Goal: Task Accomplishment & Management: Use online tool/utility

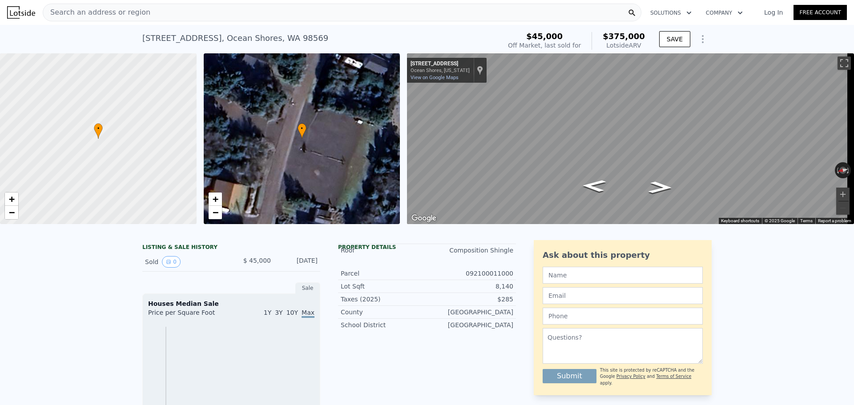
click at [96, 12] on span "Search an address or region" at bounding box center [96, 12] width 107 height 11
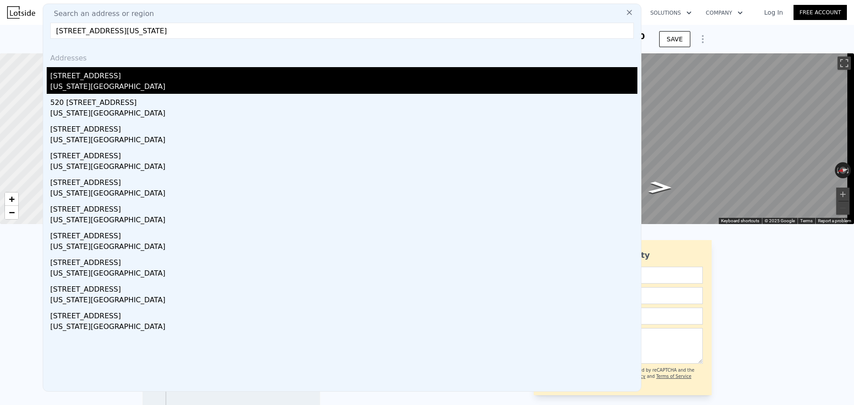
type input "[STREET_ADDRESS][US_STATE]"
click at [131, 81] on div "[STREET_ADDRESS]" at bounding box center [343, 74] width 587 height 14
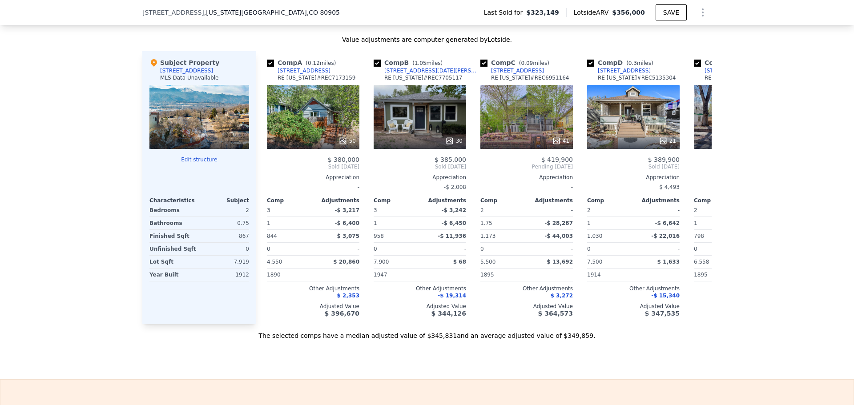
scroll to position [886, 0]
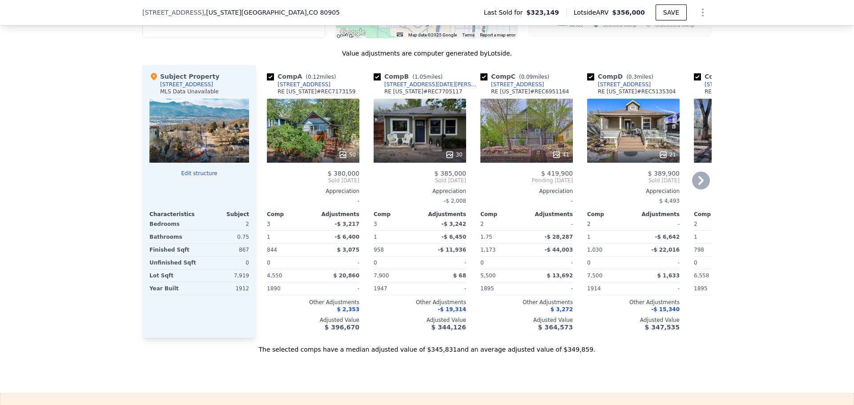
click at [341, 159] on icon at bounding box center [342, 154] width 9 height 9
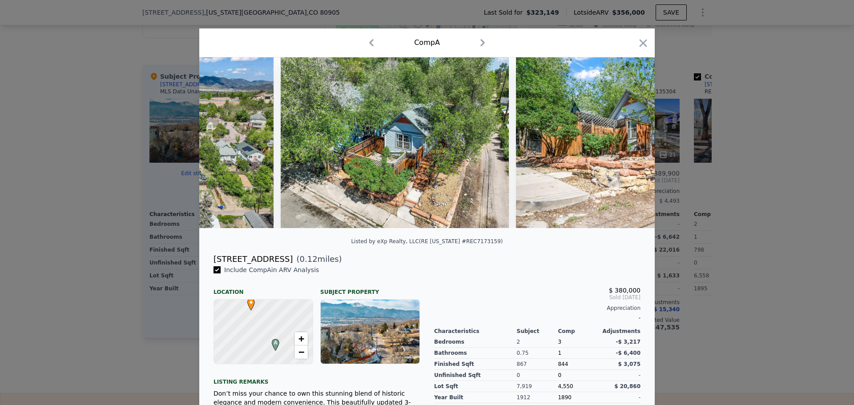
scroll to position [0, 12138]
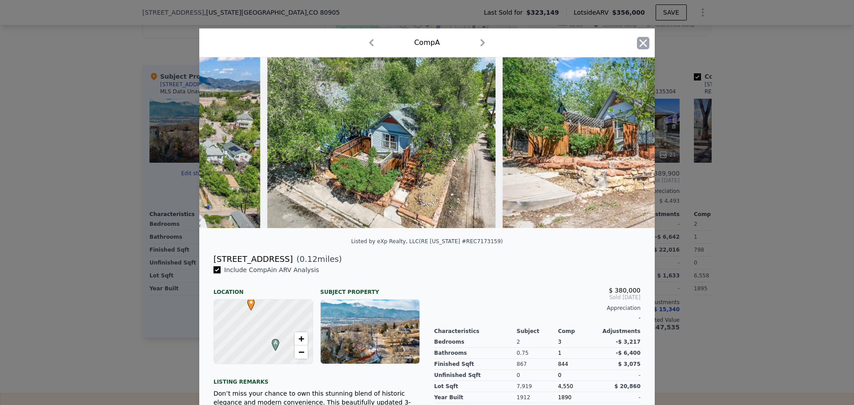
click at [639, 45] on icon "button" at bounding box center [643, 43] width 8 height 8
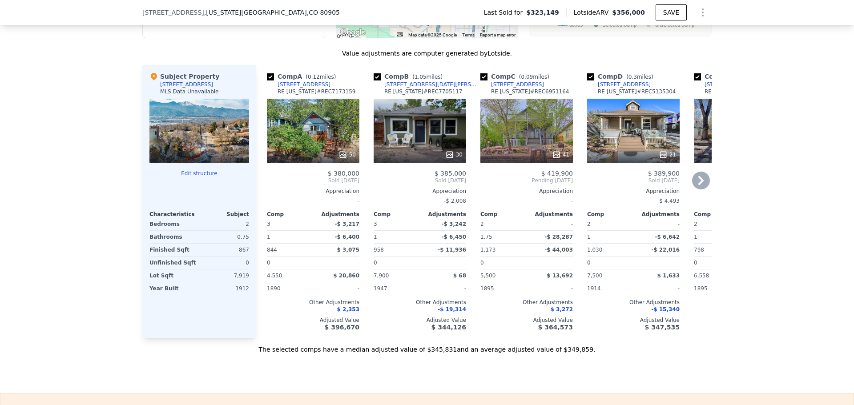
click at [696, 188] on icon at bounding box center [701, 181] width 18 height 18
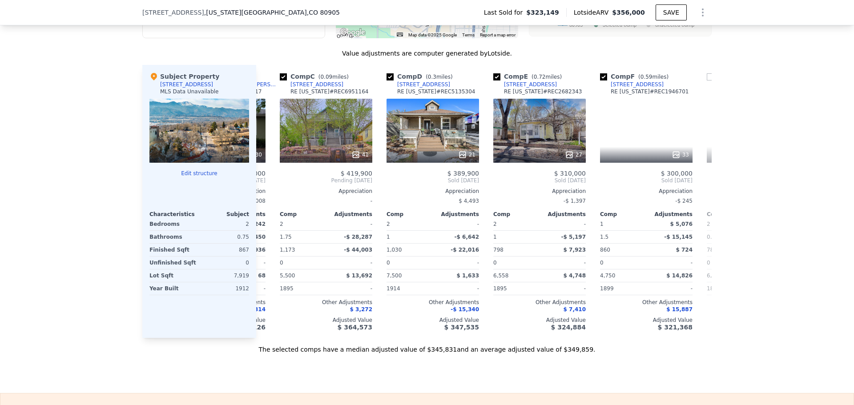
scroll to position [0, 213]
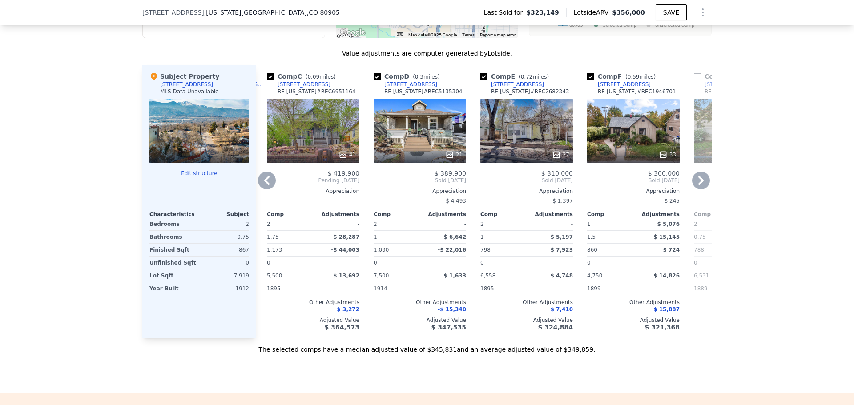
click at [698, 185] on icon at bounding box center [700, 180] width 5 height 9
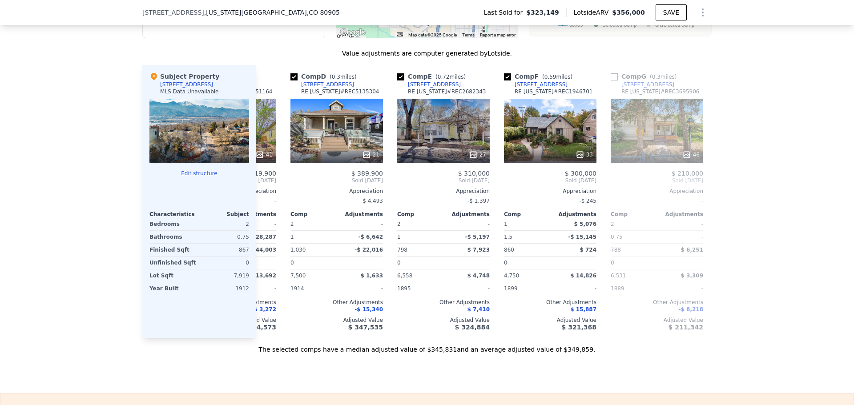
scroll to position [0, 313]
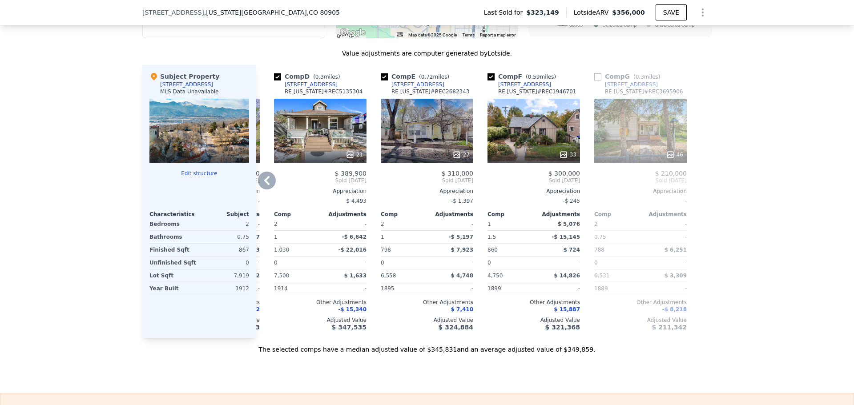
click at [561, 157] on icon at bounding box center [563, 155] width 6 height 6
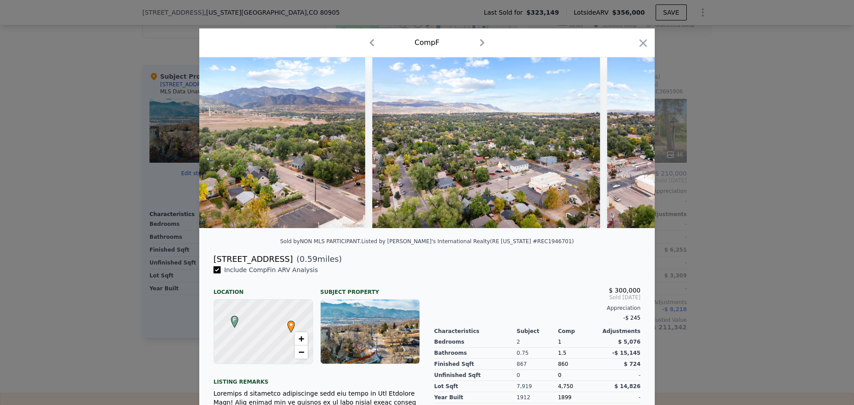
scroll to position [0, 7220]
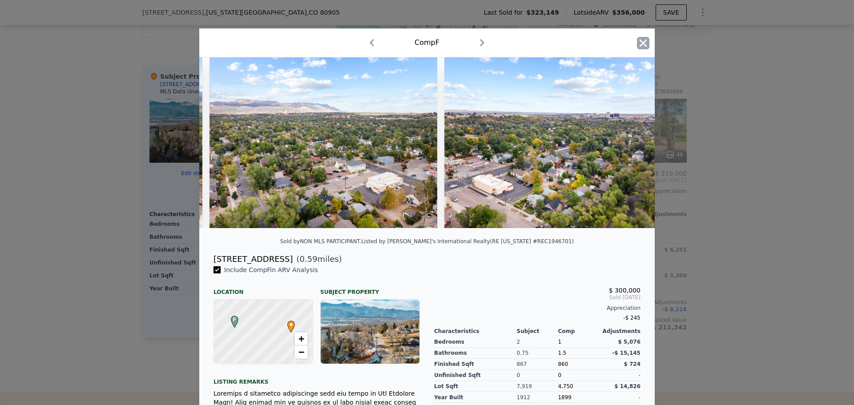
click at [643, 40] on icon "button" at bounding box center [643, 43] width 8 height 8
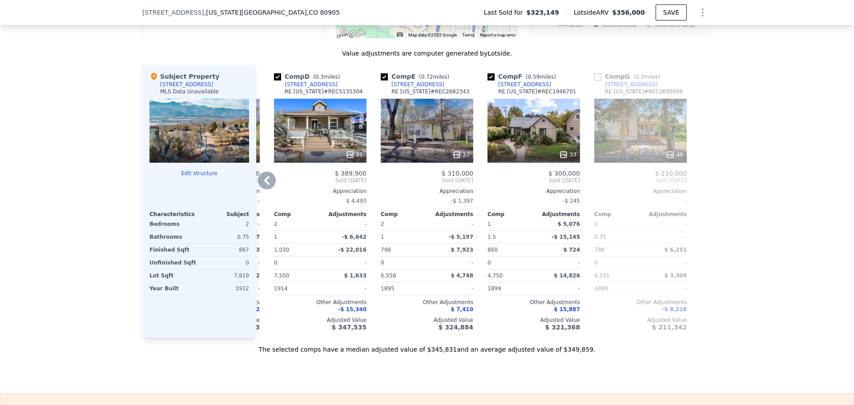
click at [257, 179] on div "Comp A ( 0.12 miles) [STREET_ADDRESS][US_STATE] # REC7173159 50 $ 380,000 Sold …" at bounding box center [483, 201] width 455 height 273
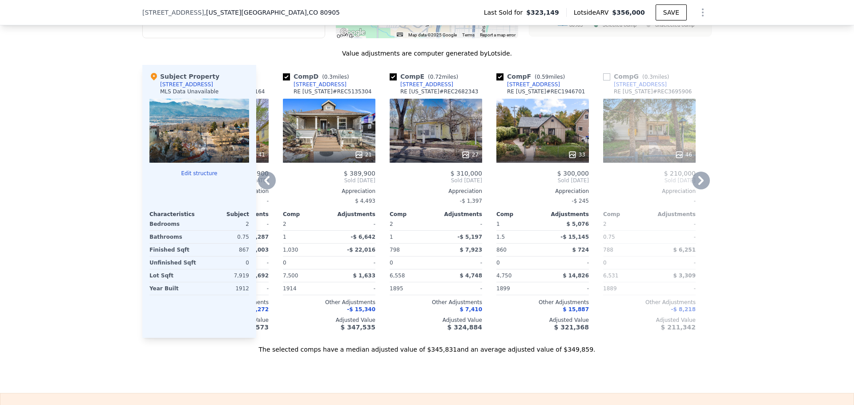
click at [258, 184] on icon at bounding box center [267, 181] width 18 height 18
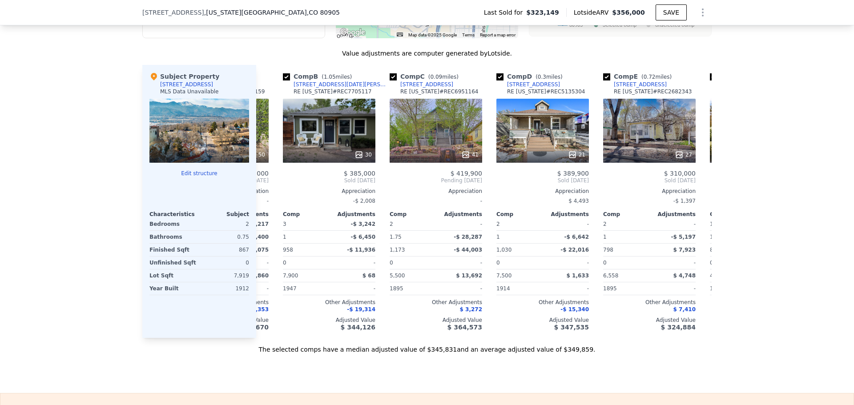
click at [264, 185] on div "Comp A ( 0.12 miles) [STREET_ADDRESS][US_STATE] # REC7173159 50 $ 380,000 Sold …" at bounding box center [483, 201] width 455 height 273
click at [264, 185] on icon at bounding box center [266, 180] width 5 height 9
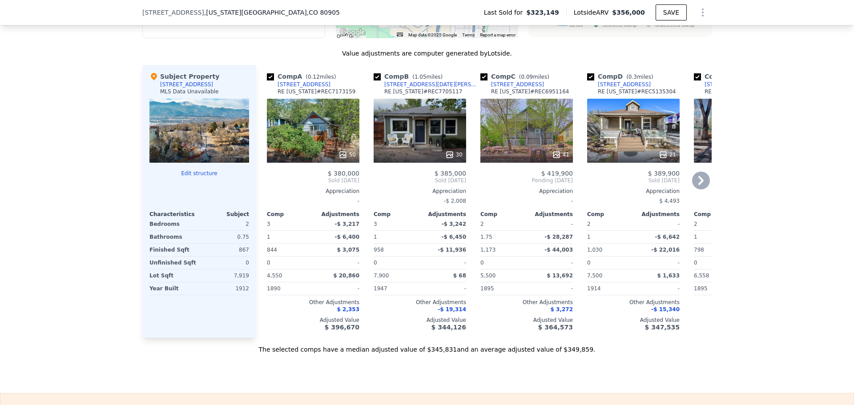
click at [267, 184] on span "Sold [DATE]" at bounding box center [313, 180] width 92 height 7
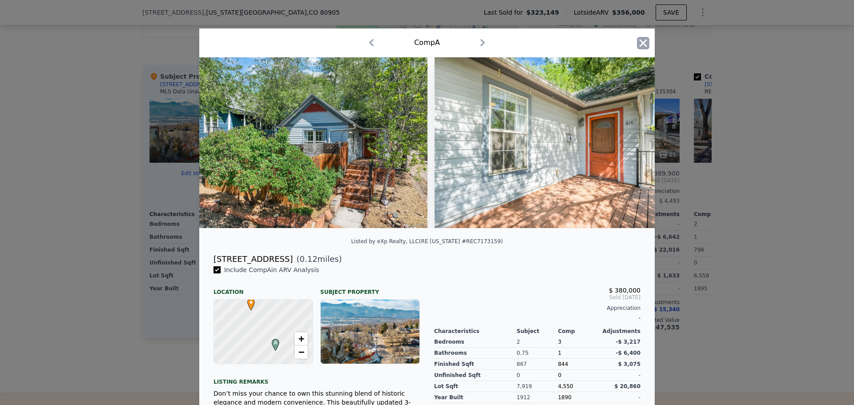
click at [639, 40] on icon "button" at bounding box center [643, 43] width 8 height 8
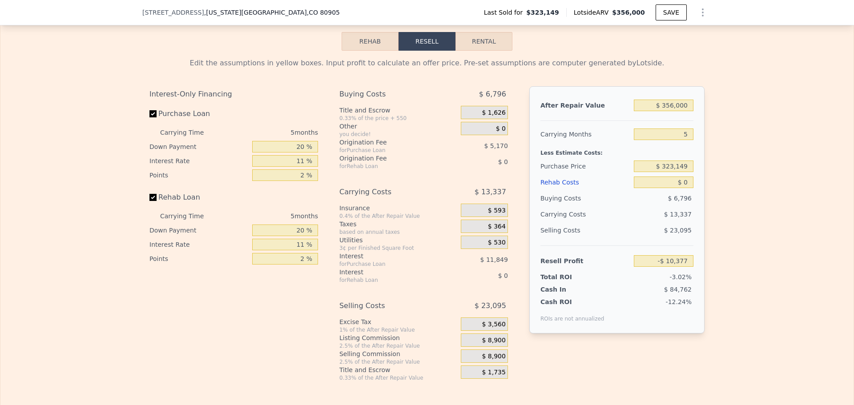
scroll to position [1286, 0]
click at [673, 112] on input "$ 356,000" at bounding box center [663, 106] width 60 height 12
click at [671, 112] on input "$ 356,000" at bounding box center [663, 106] width 60 height 12
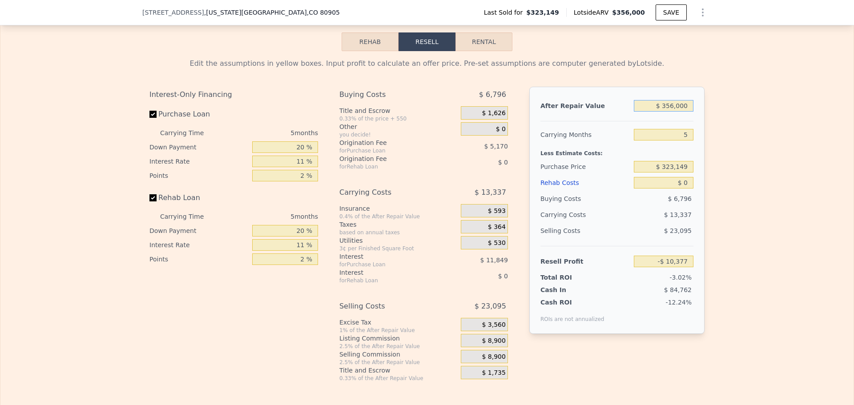
type input "$ 350,000"
type input "-$ 15,988"
type input "$ 350,000"
click at [677, 172] on input "$ 323,149" at bounding box center [663, 167] width 60 height 12
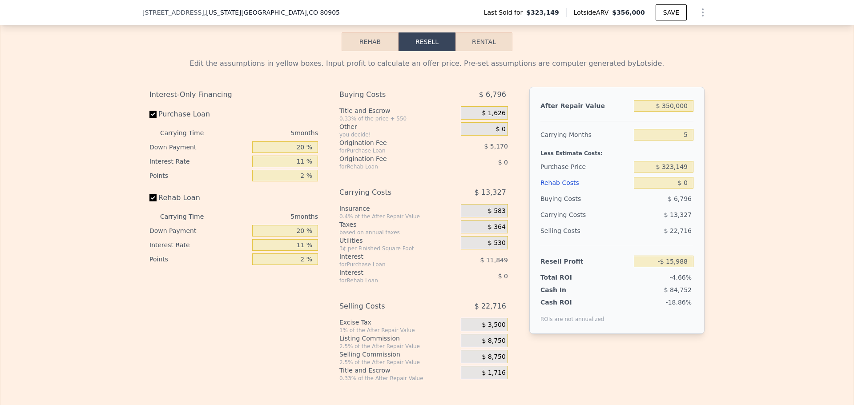
click at [712, 176] on div "Edit the assumptions in yellow boxes. Input profit to calculate an offer price.…" at bounding box center [426, 216] width 853 height 331
click at [673, 172] on input "$ 323,149" at bounding box center [663, 167] width 60 height 12
type input "$ 250,000"
click at [684, 188] on input "$ 0" at bounding box center [663, 183] width 60 height 12
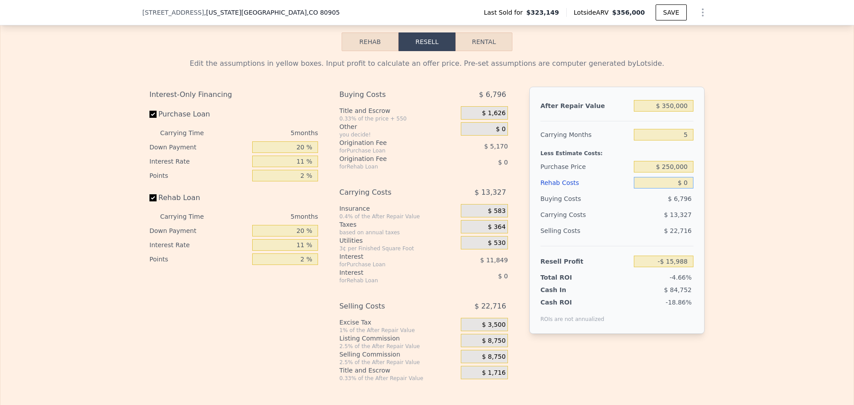
type input "$ 61,259"
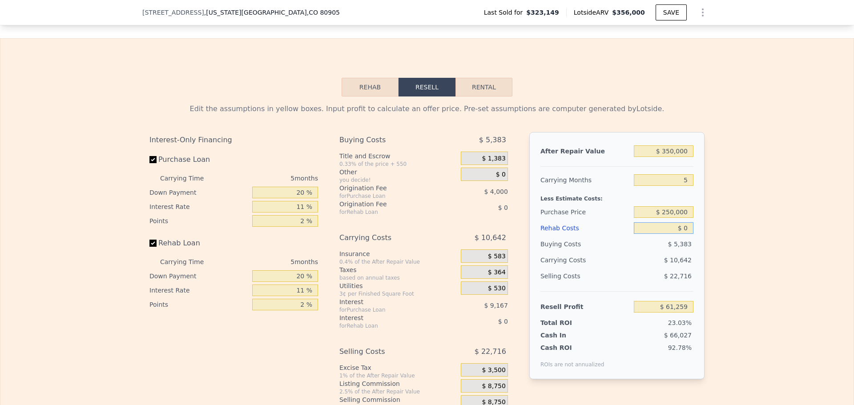
scroll to position [1242, 0]
drag, startPoint x: 682, startPoint y: 242, endPoint x: 686, endPoint y: 240, distance: 4.6
click at [683, 233] on input "$ 0" at bounding box center [663, 227] width 60 height 12
type input "$ 5"
type input "$ 61,254"
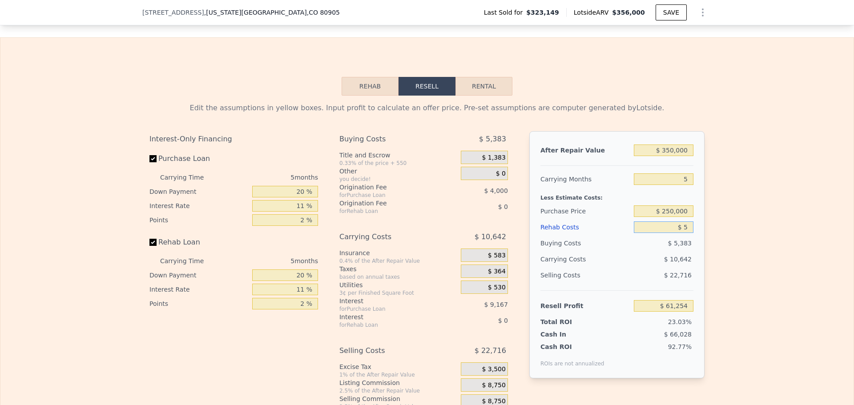
type input "$ 52"
type input "$ 61,206"
type input "$ 5,200"
type input "$ 60,711"
type input "$ 52,000"
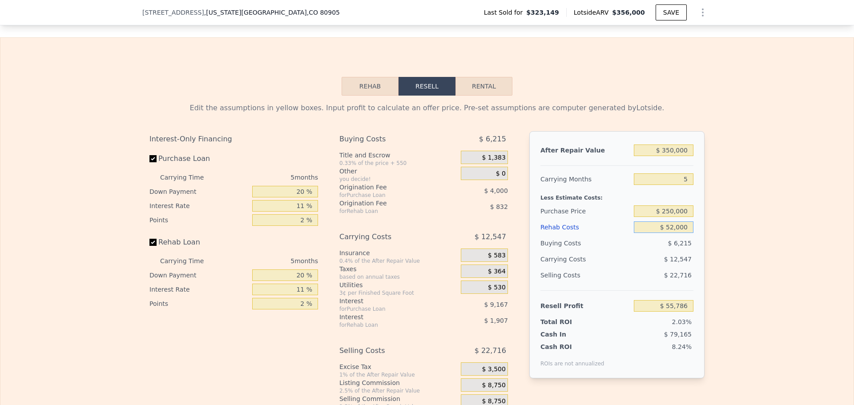
type input "$ 6,522"
type input "$ 52,000"
click at [703, 229] on div "Edit the assumptions in yellow boxes. Input profit to calculate an offer price.…" at bounding box center [426, 261] width 569 height 331
click at [669, 217] on input "$ 250,000" at bounding box center [663, 211] width 60 height 12
type input "$ 200,000"
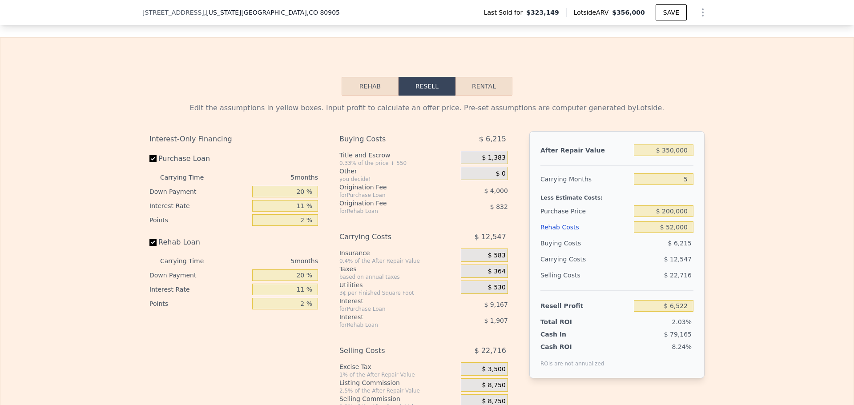
click at [747, 227] on div "Edit the assumptions in yellow boxes. Input profit to calculate an offer price.…" at bounding box center [426, 261] width 853 height 331
type input "$ 59,319"
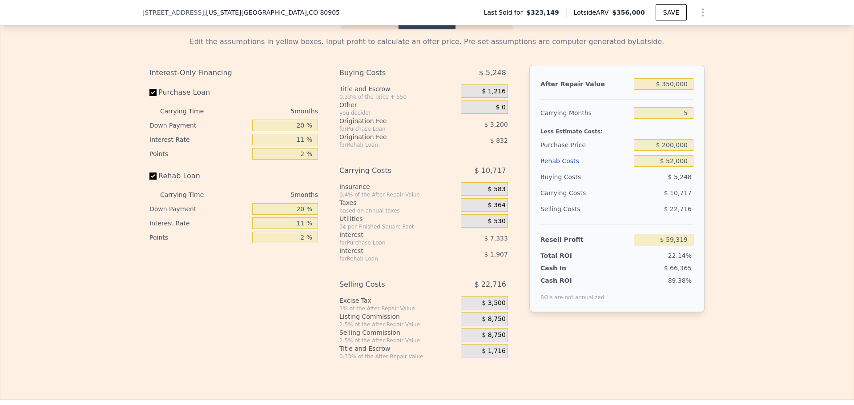
scroll to position [1331, 0]
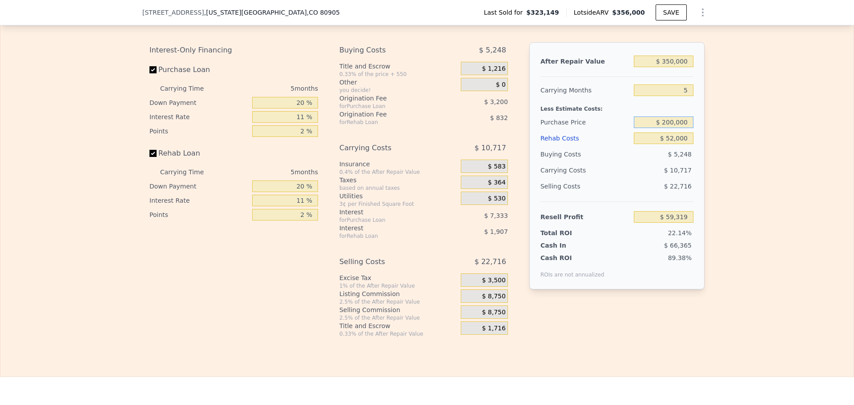
click at [670, 128] on input "$ 200,000" at bounding box center [663, 122] width 60 height 12
type input "$ 210,000"
type input "$ 48,761"
click at [722, 148] on div "Edit the assumptions in yellow boxes. Input profit to calculate an offer price.…" at bounding box center [426, 172] width 853 height 331
click at [299, 108] on input "20 %" at bounding box center [285, 103] width 66 height 12
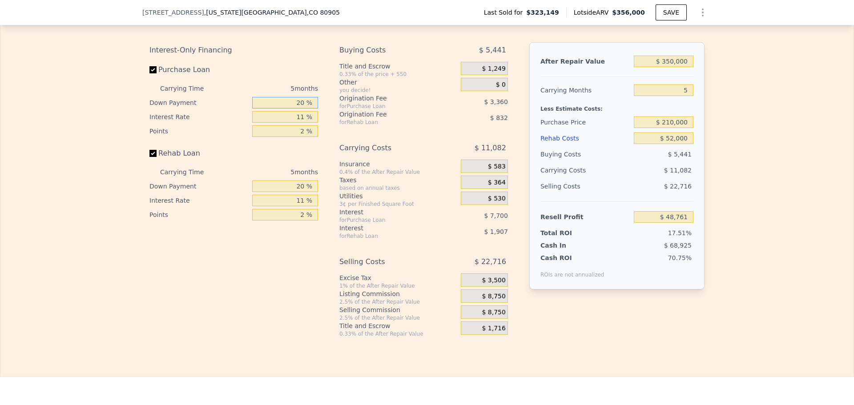
click at [299, 108] on input "20 %" at bounding box center [285, 103] width 66 height 12
type input "10 %"
type input "$ 47,376"
type input "10 %"
type input "$ 48,166"
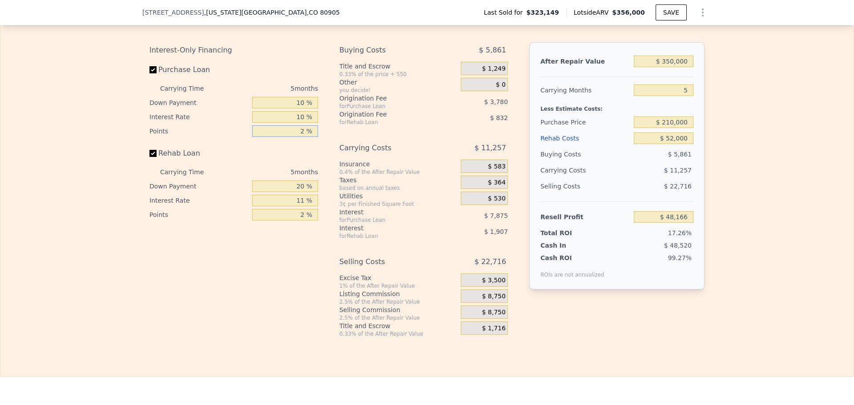
type input "1 %"
type input "$ 50,056"
type input "1 %"
type input "10 %"
type input "$ 49,712"
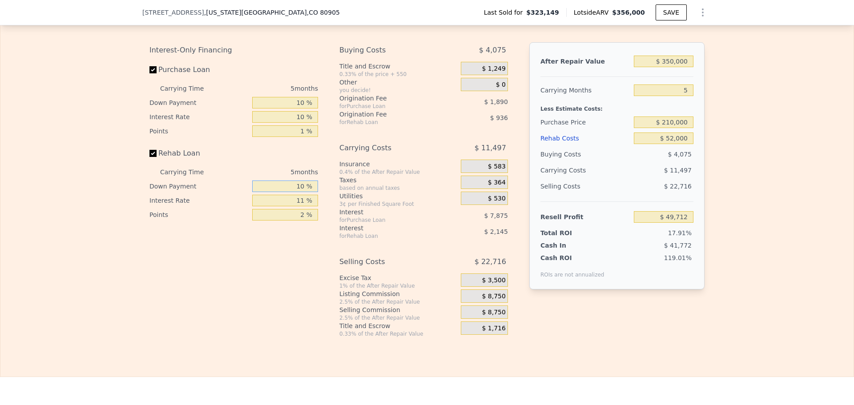
type input "10 %"
type input "$ 49,907"
type input "10 %"
type input "1 %"
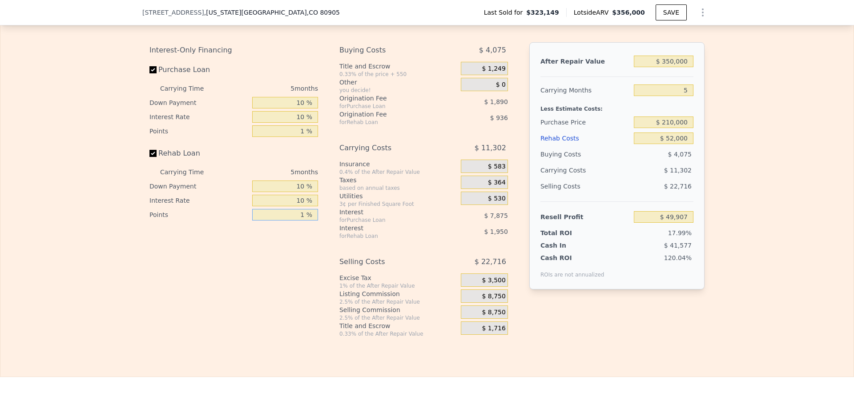
type input "$ 50,375"
type input "1 %"
click at [490, 301] on span "$ 8,750" at bounding box center [493, 297] width 24 height 8
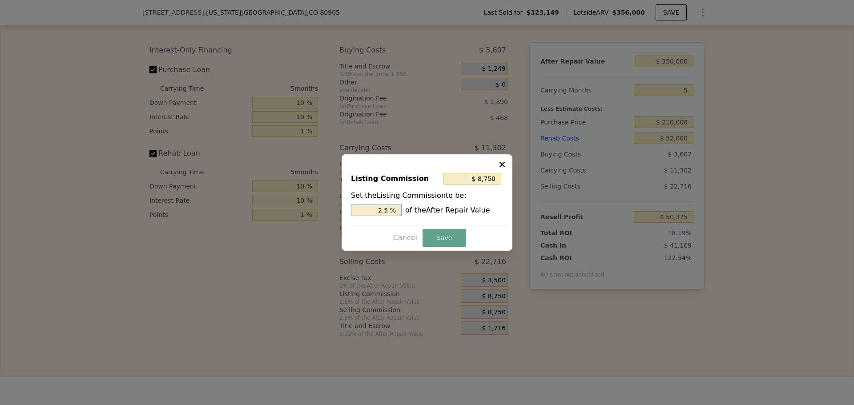
click at [390, 210] on input "2.5 %" at bounding box center [376, 210] width 51 height 12
type input "$ 7,000"
type input "2 %"
click at [448, 237] on button "Save" at bounding box center [444, 238] width 44 height 18
type input "$ 52,125"
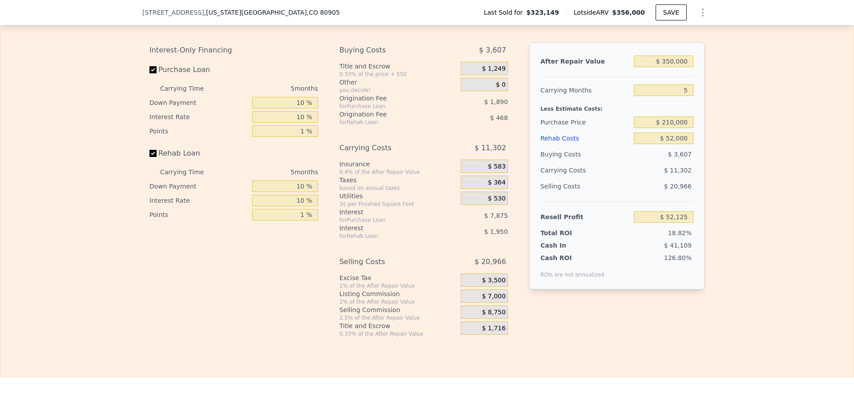
click at [734, 185] on div "Edit the assumptions in yellow boxes. Input profit to calculate an offer price.…" at bounding box center [426, 172] width 853 height 331
click at [669, 128] on input "$ 210,000" at bounding box center [663, 122] width 60 height 12
type input "$ 230,000"
click at [742, 154] on div "Edit the assumptions in yellow boxes. Input profit to calculate an offer price.…" at bounding box center [426, 172] width 853 height 331
type input "$ 31,128"
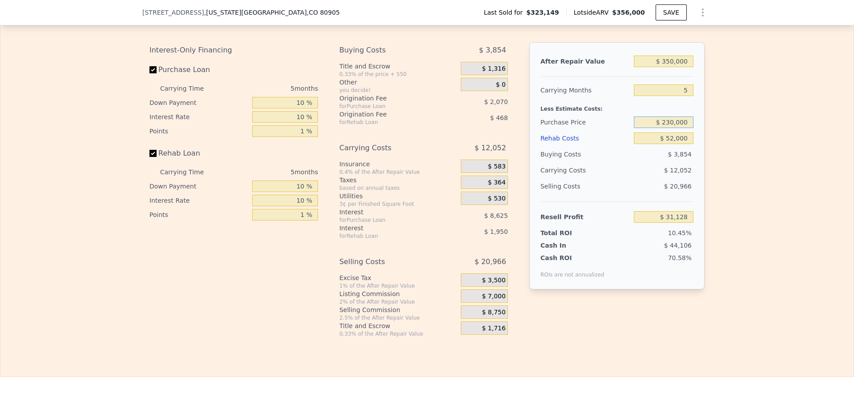
click at [669, 128] on input "$ 230,000" at bounding box center [663, 122] width 60 height 12
type input "$ 200,000"
type input "$ 62,623"
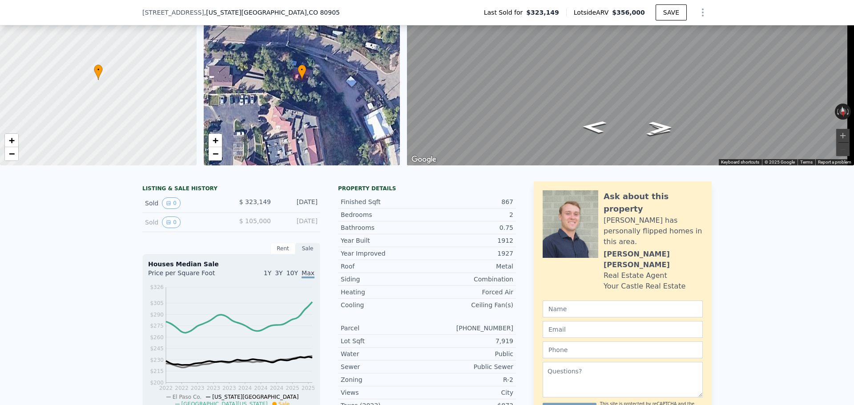
scroll to position [3, 0]
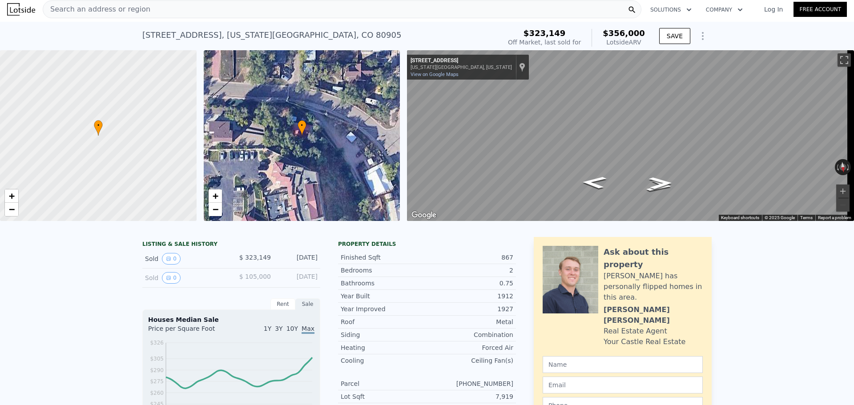
click at [97, 13] on span "Search an address or region" at bounding box center [96, 9] width 107 height 11
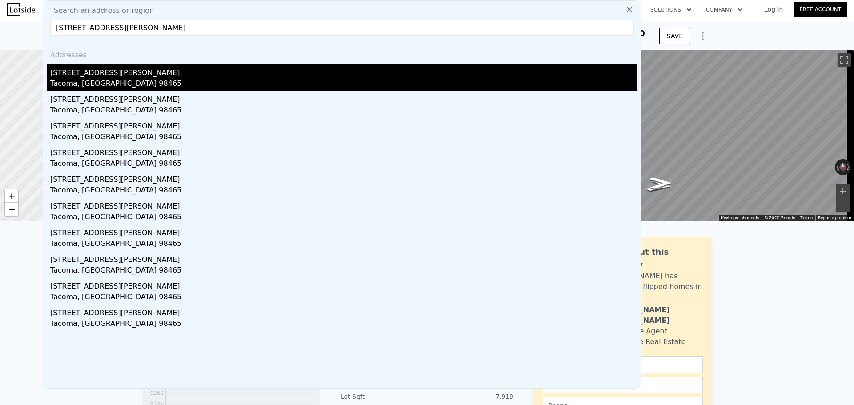
type input "[STREET_ADDRESS][PERSON_NAME]"
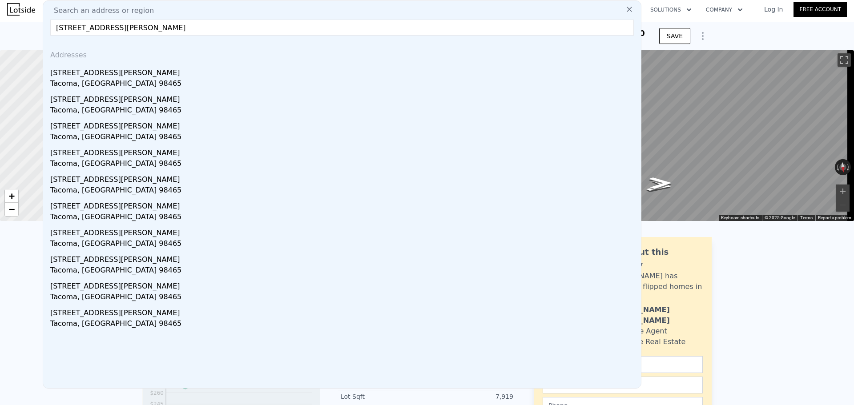
drag, startPoint x: 128, startPoint y: 84, endPoint x: 82, endPoint y: 7, distance: 90.1
click at [128, 84] on div "Tacoma, [GEOGRAPHIC_DATA] 98465" at bounding box center [343, 84] width 587 height 12
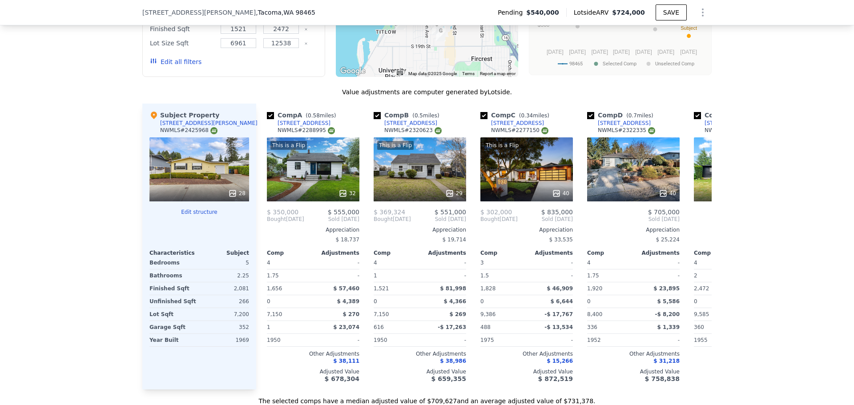
scroll to position [889, 0]
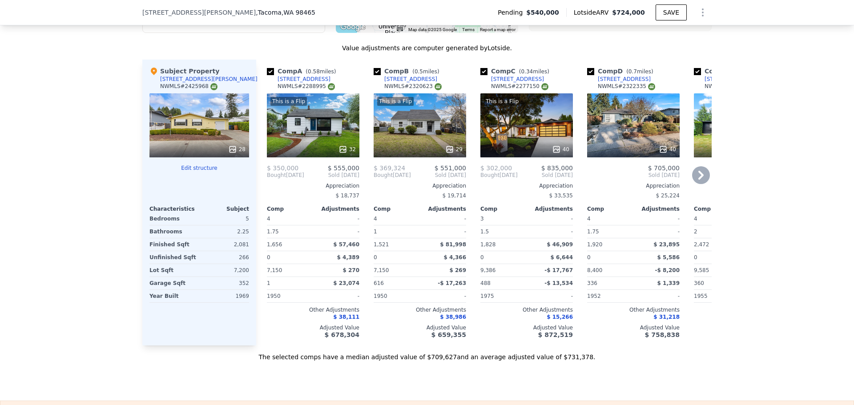
click at [341, 154] on icon at bounding box center [342, 149] width 9 height 9
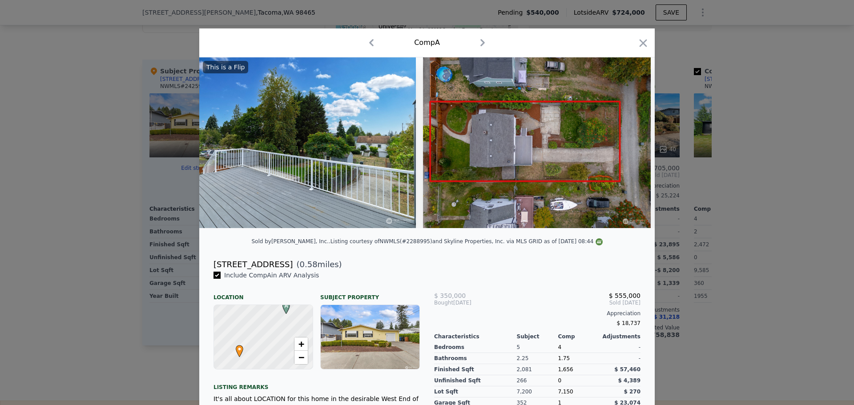
scroll to position [0, 6927]
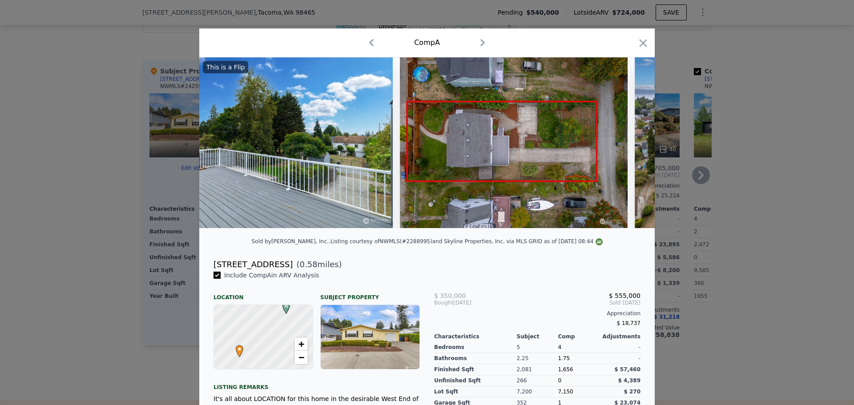
drag, startPoint x: 641, startPoint y: 37, endPoint x: 481, endPoint y: 137, distance: 189.1
click at [641, 39] on icon "button" at bounding box center [643, 43] width 12 height 12
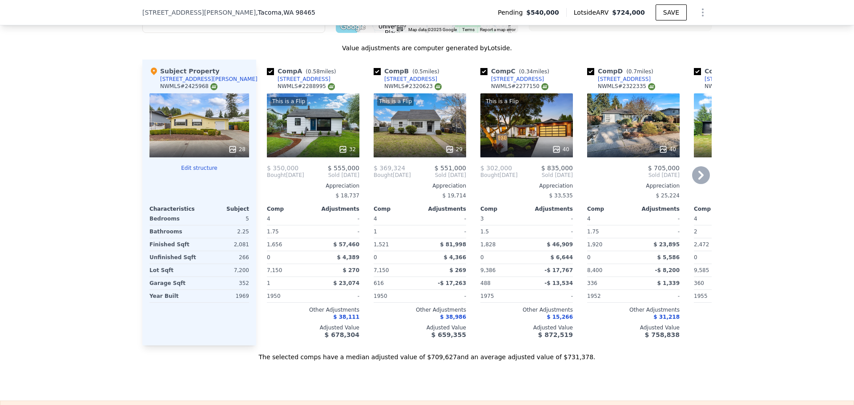
click at [557, 154] on icon at bounding box center [556, 149] width 9 height 9
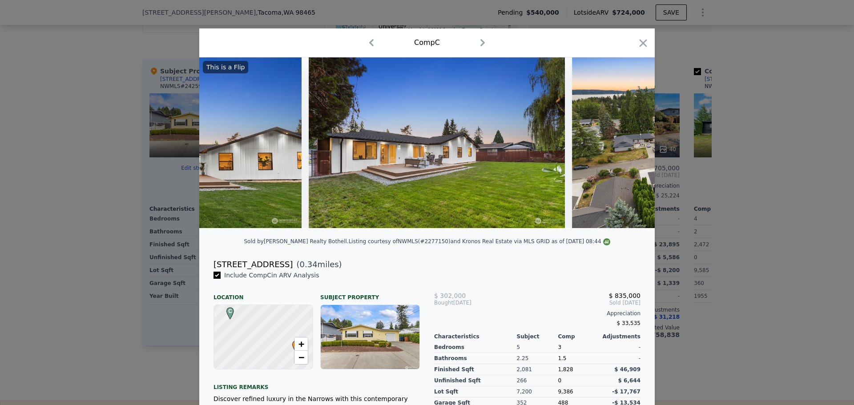
scroll to position [0, 9614]
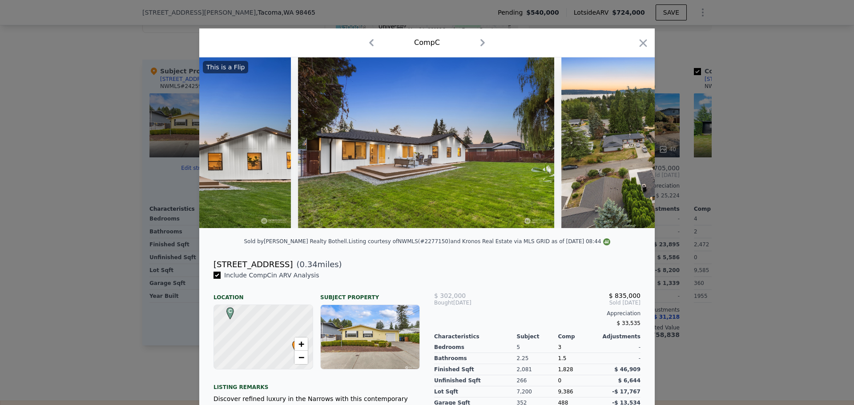
click at [617, 225] on img at bounding box center [675, 142] width 228 height 171
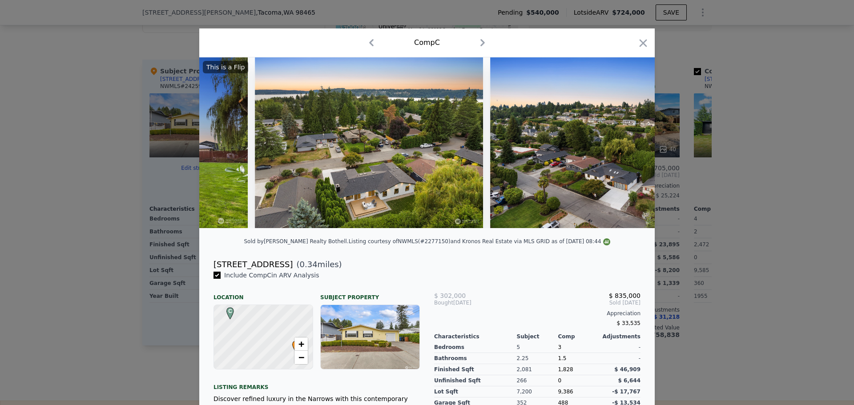
scroll to position [0, 9983]
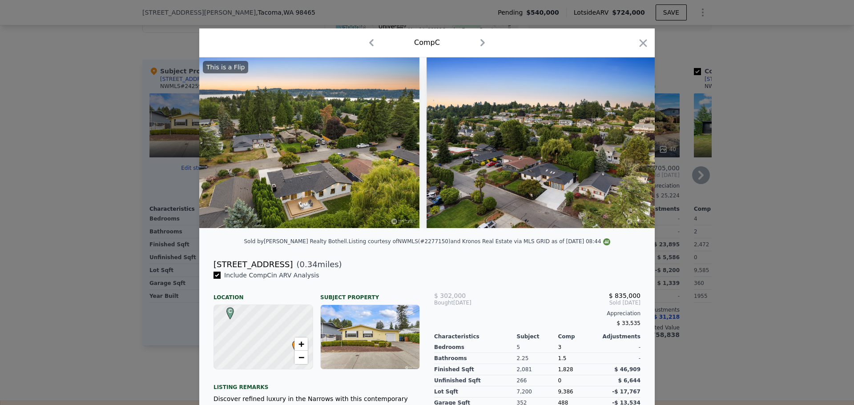
drag, startPoint x: 636, startPoint y: 40, endPoint x: 521, endPoint y: 154, distance: 161.3
click at [637, 40] on icon "button" at bounding box center [643, 43] width 12 height 12
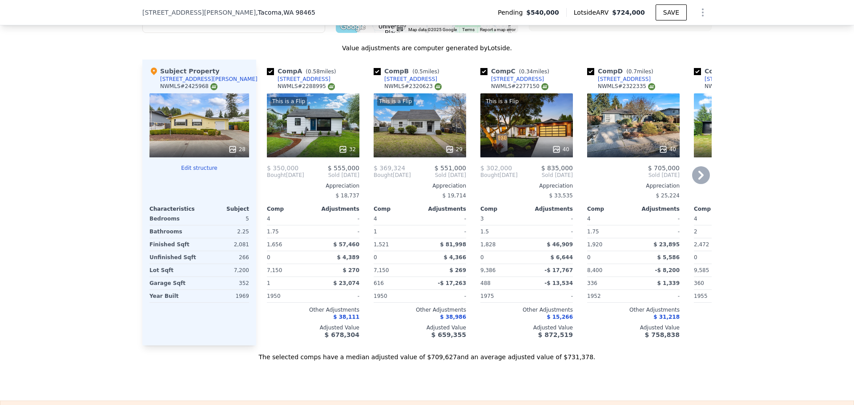
click at [662, 154] on icon at bounding box center [662, 149] width 9 height 9
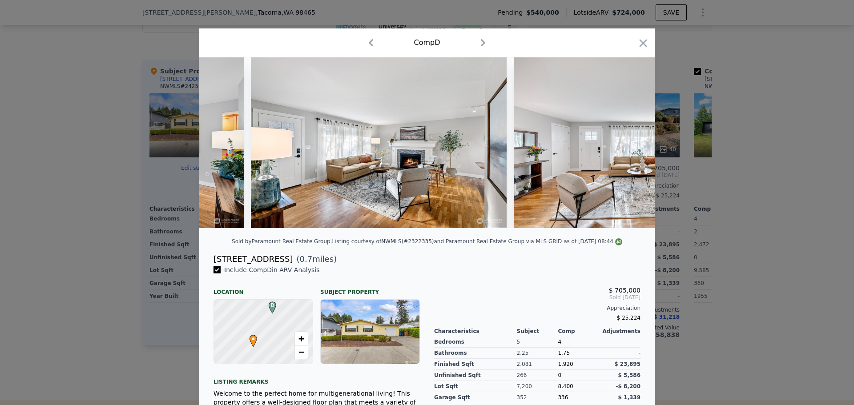
scroll to position [0, 5039]
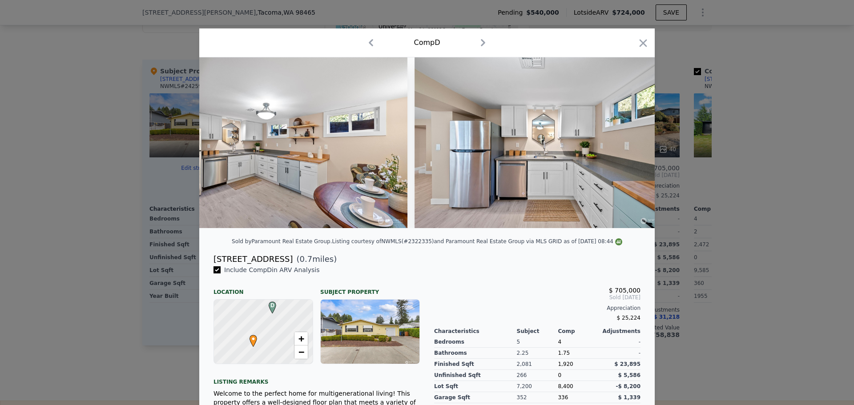
drag, startPoint x: 636, startPoint y: 43, endPoint x: 306, endPoint y: 23, distance: 330.9
click at [637, 43] on icon "button" at bounding box center [643, 43] width 12 height 12
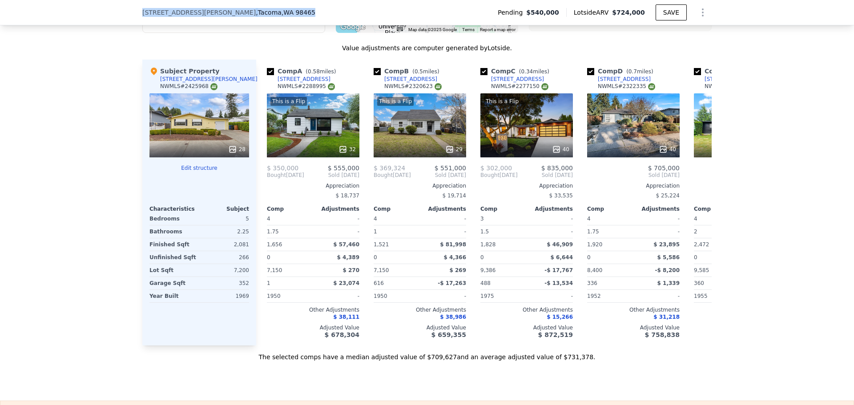
drag, startPoint x: 251, startPoint y: 13, endPoint x: 133, endPoint y: 13, distance: 118.3
click at [133, 13] on div "[STREET_ADDRESS][PERSON_NAME] Pending $540,000 Lotside ARV $724,000 SAVE" at bounding box center [427, 12] width 854 height 25
click at [658, 154] on icon at bounding box center [662, 149] width 9 height 9
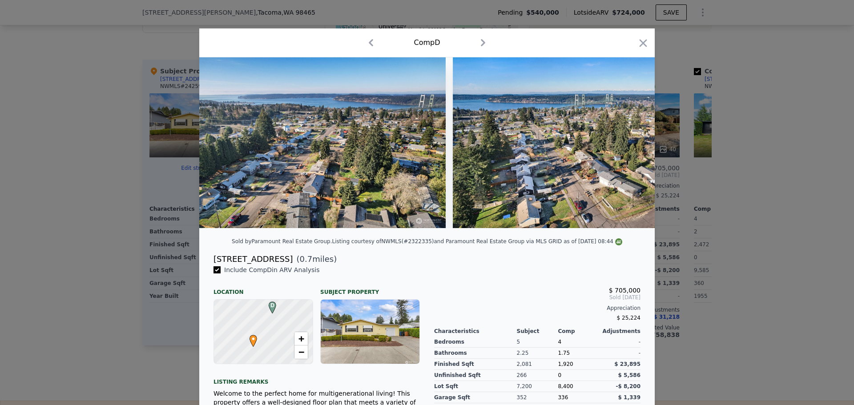
scroll to position [0, 10046]
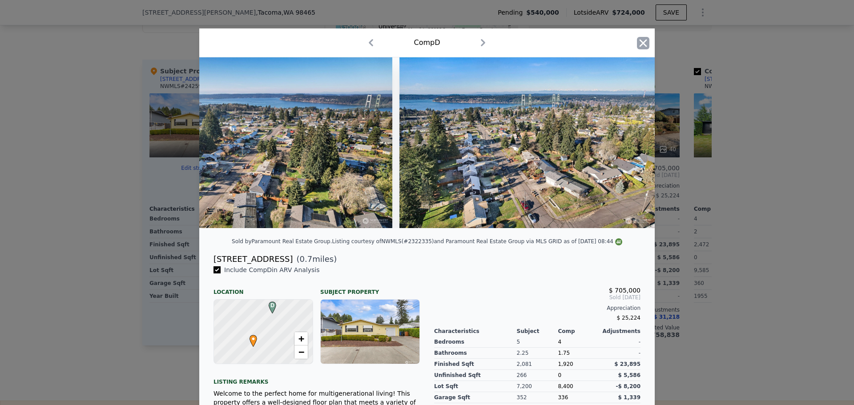
click at [639, 42] on icon "button" at bounding box center [643, 43] width 8 height 8
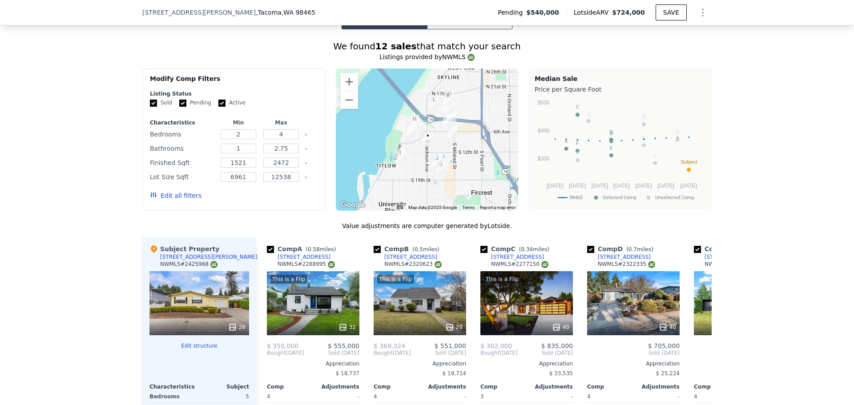
scroll to position [667, 0]
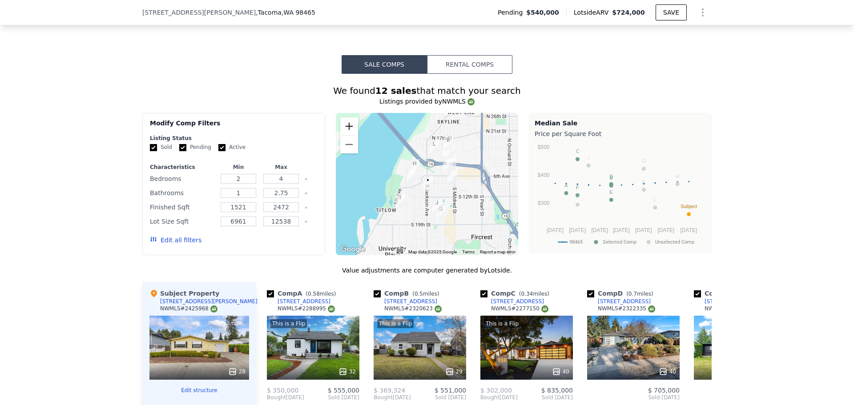
click at [345, 132] on button "Zoom in" at bounding box center [349, 126] width 18 height 18
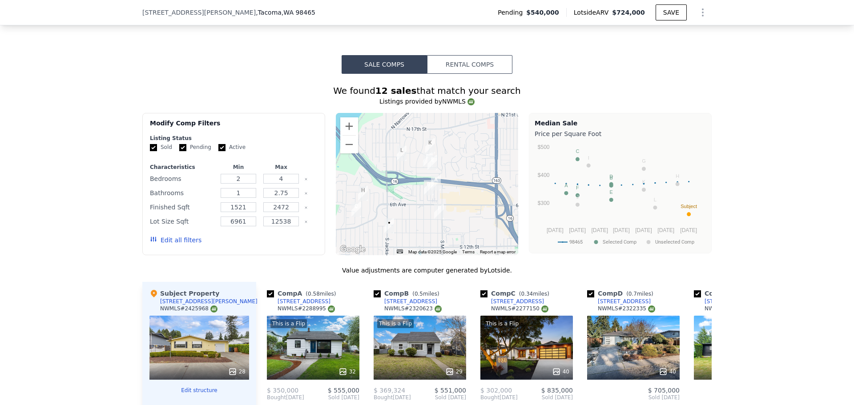
drag, startPoint x: 434, startPoint y: 178, endPoint x: 393, endPoint y: 216, distance: 55.4
click at [393, 216] on div at bounding box center [427, 184] width 183 height 142
click at [352, 135] on button "Zoom in" at bounding box center [349, 126] width 18 height 18
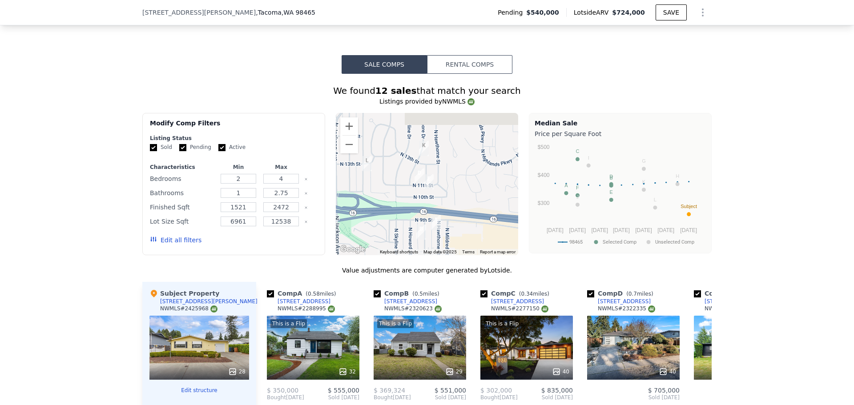
drag, startPoint x: 412, startPoint y: 153, endPoint x: 398, endPoint y: 195, distance: 44.6
click at [398, 195] on div at bounding box center [427, 184] width 183 height 142
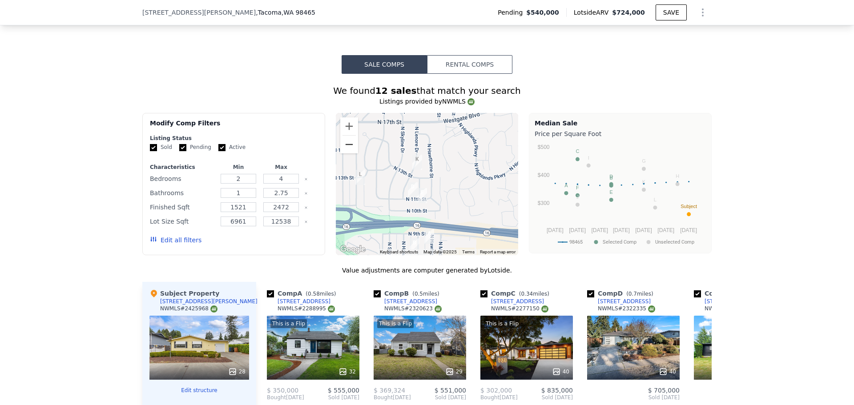
click at [344, 150] on button "Zoom out" at bounding box center [349, 145] width 18 height 18
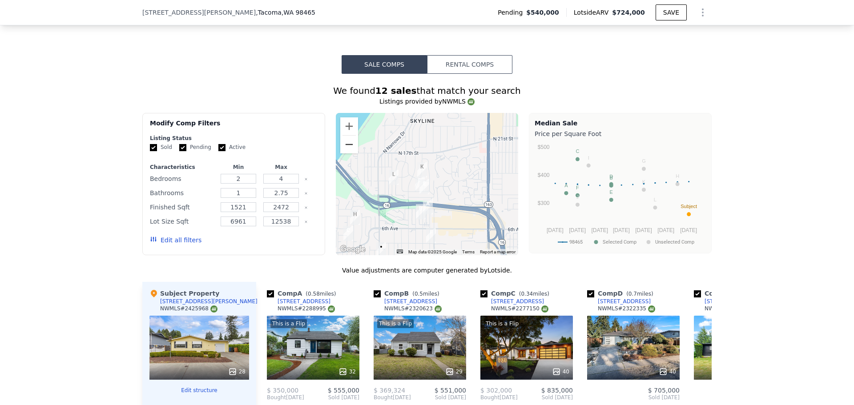
click at [344, 152] on button "Zoom out" at bounding box center [349, 145] width 18 height 18
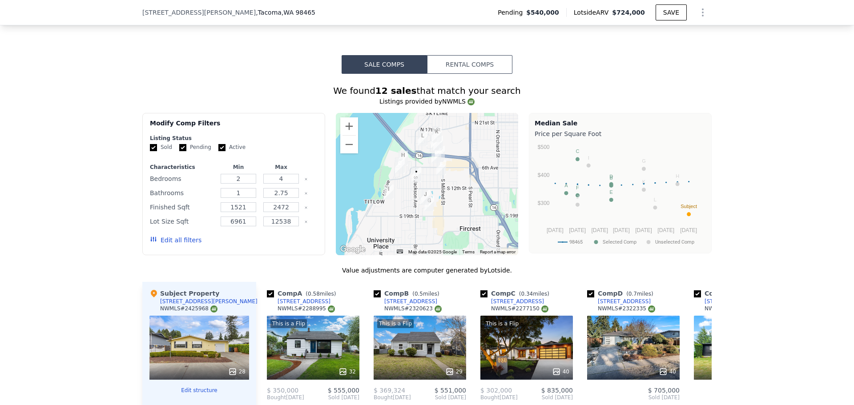
drag, startPoint x: 392, startPoint y: 181, endPoint x: 406, endPoint y: 136, distance: 47.1
click at [405, 136] on div at bounding box center [427, 184] width 183 height 142
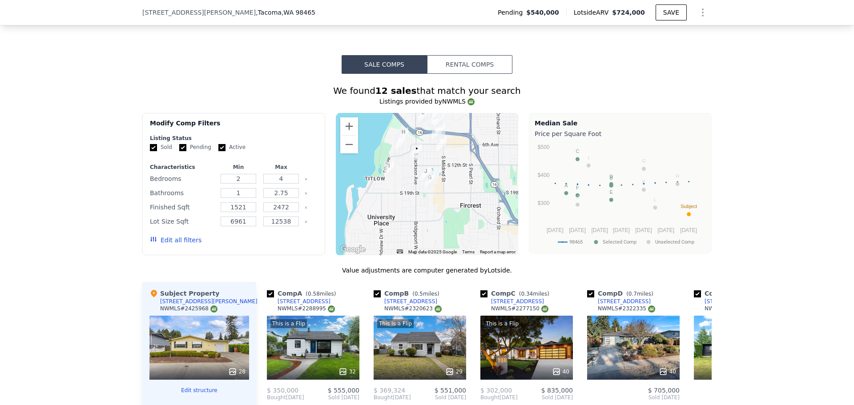
drag, startPoint x: 401, startPoint y: 160, endPoint x: 395, endPoint y: 161, distance: 5.4
click at [389, 159] on div at bounding box center [427, 184] width 183 height 142
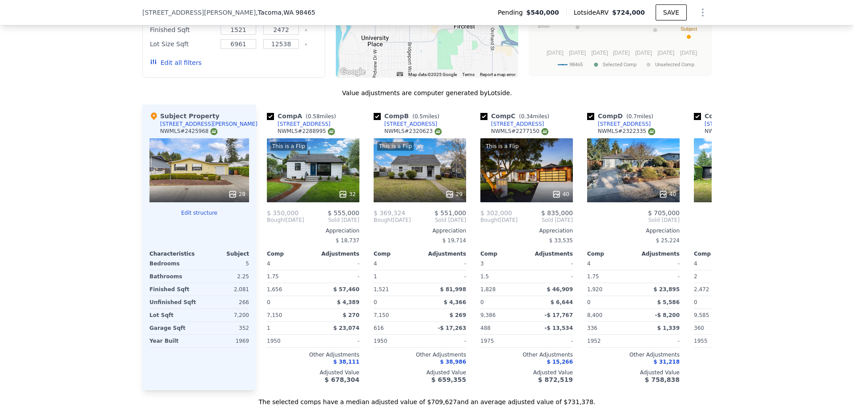
scroll to position [845, 0]
click at [661, 198] on icon at bounding box center [662, 193] width 9 height 9
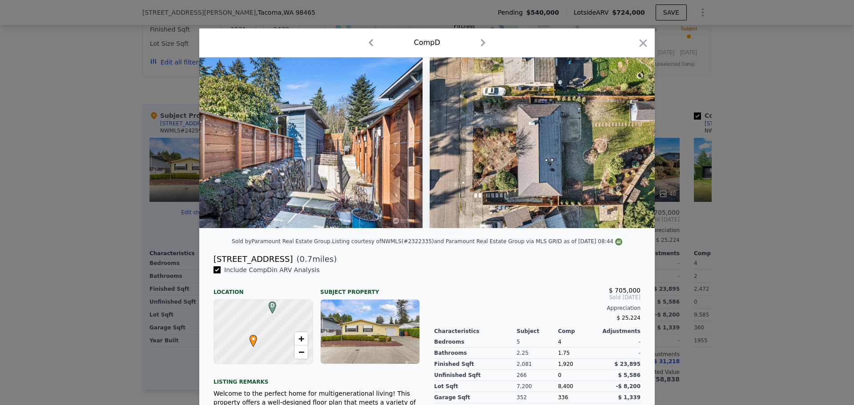
scroll to position [0, 9376]
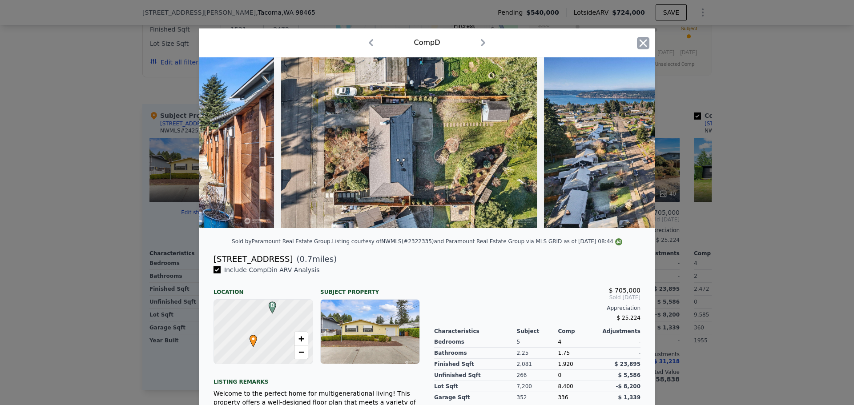
click at [640, 40] on icon "button" at bounding box center [643, 43] width 12 height 12
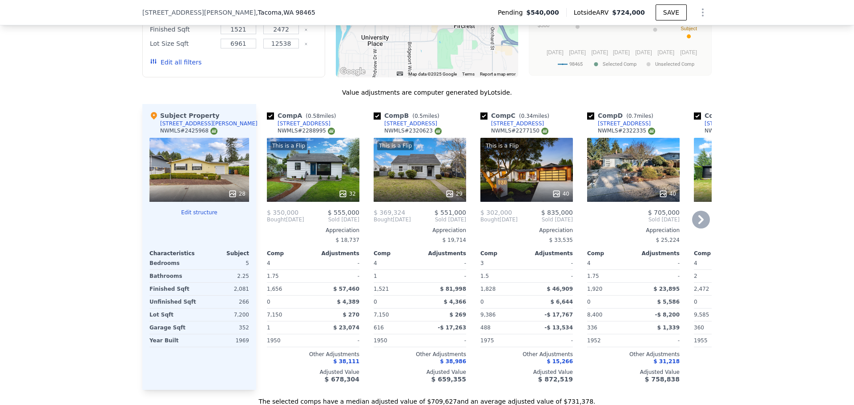
click at [700, 224] on icon at bounding box center [701, 220] width 18 height 18
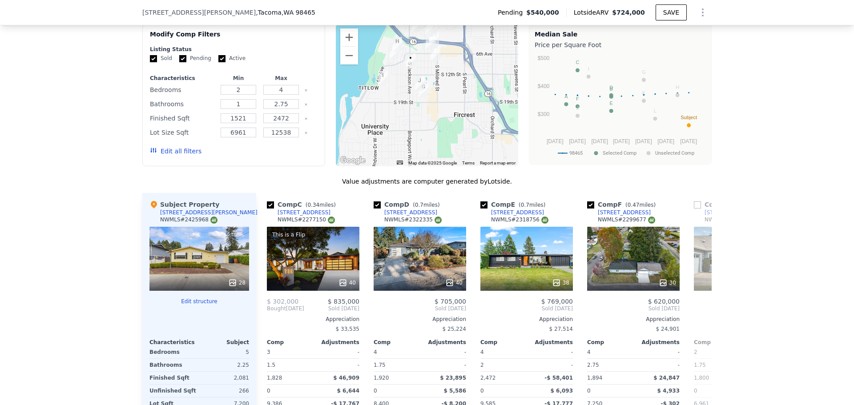
scroll to position [711, 0]
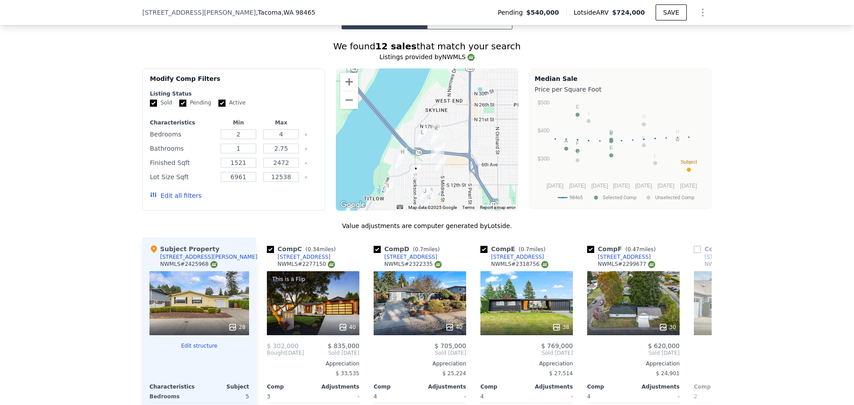
drag, startPoint x: 460, startPoint y: 132, endPoint x: 465, endPoint y: 199, distance: 67.3
click at [465, 199] on div at bounding box center [427, 139] width 183 height 142
click at [344, 87] on button "Zoom in" at bounding box center [349, 82] width 18 height 18
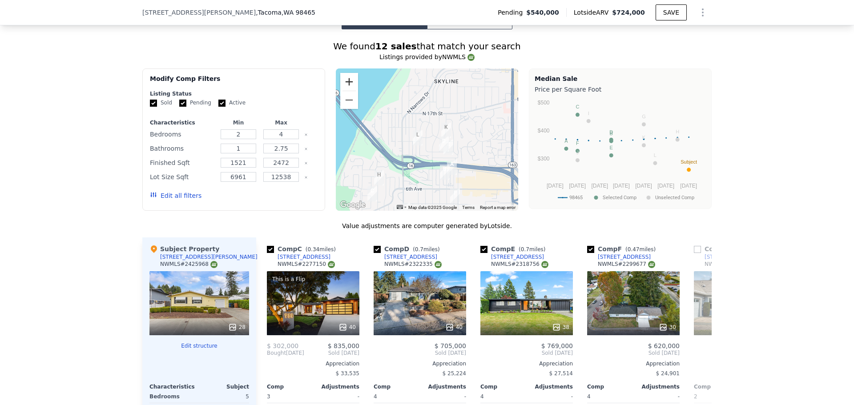
click at [344, 87] on button "Zoom in" at bounding box center [349, 82] width 18 height 18
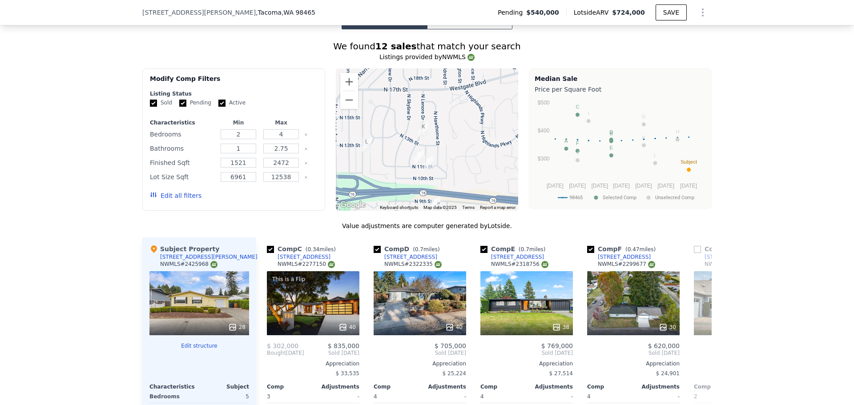
drag, startPoint x: 441, startPoint y: 173, endPoint x: 394, endPoint y: 172, distance: 46.2
click at [394, 174] on div at bounding box center [427, 139] width 183 height 142
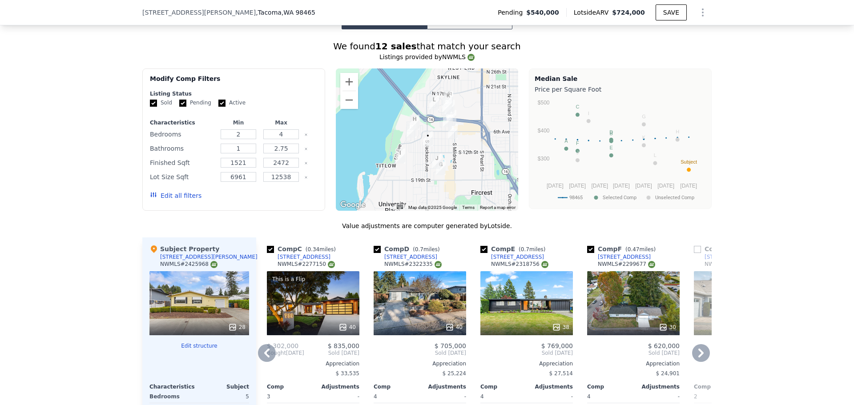
click at [409, 261] on div "[STREET_ADDRESS]" at bounding box center [410, 256] width 53 height 7
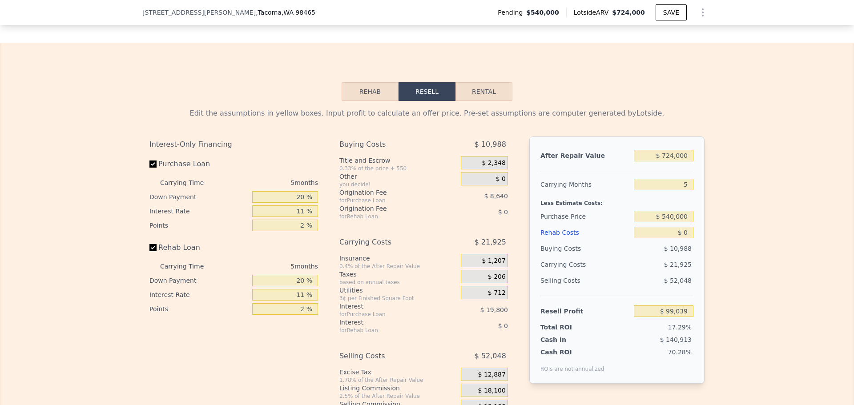
scroll to position [1245, 0]
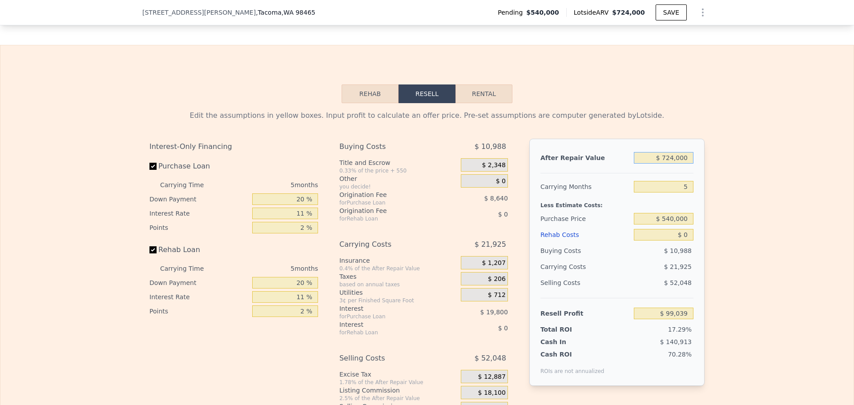
click at [675, 164] on input "$ 724,000" at bounding box center [663, 158] width 60 height 12
type input "$ 650,000"
type input "$ 30,426"
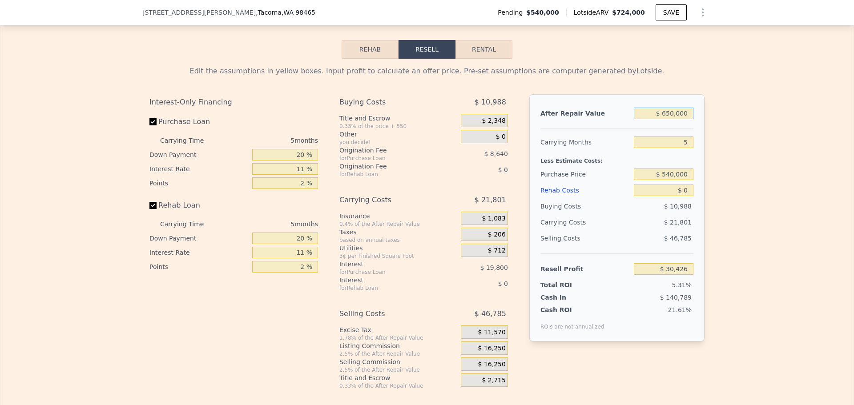
click at [671, 119] on input "$ 650,000" at bounding box center [663, 114] width 60 height 12
type input "$ 600,000"
type input "-$ 15,934"
type input "$ 600,000"
click at [672, 180] on input "$ 540,000" at bounding box center [663, 174] width 60 height 12
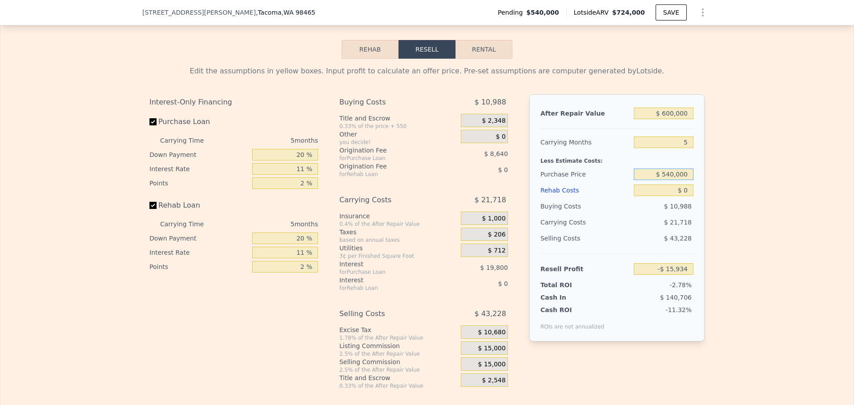
click at [672, 180] on input "$ 540,000" at bounding box center [663, 174] width 60 height 12
type input "$ 450,000"
click at [750, 200] on div "Edit the assumptions in yellow boxes. Input profit to calculate an offer price.…" at bounding box center [426, 224] width 853 height 331
type input "$ 79,105"
click at [682, 196] on input "$ 0" at bounding box center [663, 190] width 60 height 12
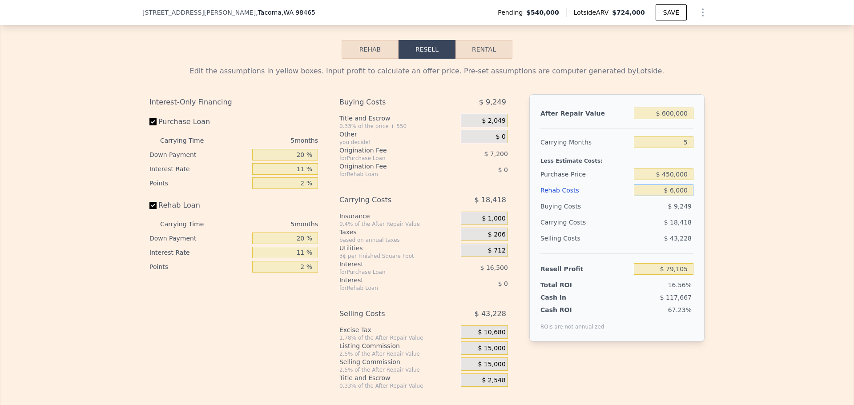
type input "$ 60,000"
type input "$ 15,945"
type input "$ 60,000"
click at [731, 206] on div "Edit the assumptions in yellow boxes. Input profit to calculate an offer price.…" at bounding box center [426, 224] width 853 height 331
click at [674, 180] on input "$ 450,000" at bounding box center [663, 174] width 60 height 12
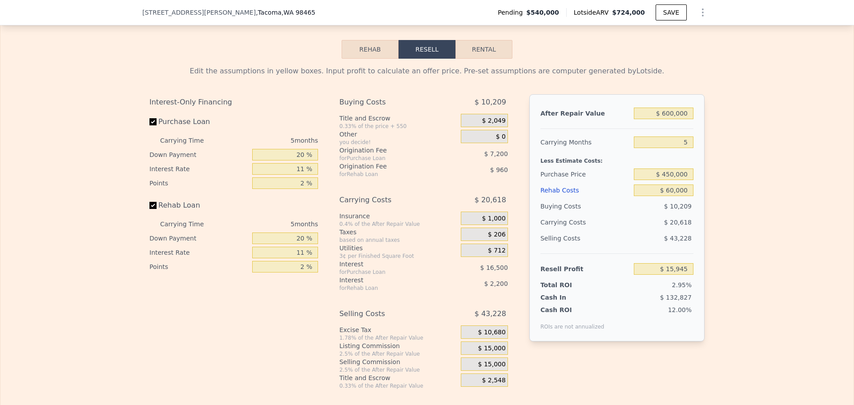
click at [738, 188] on div "Edit the assumptions in yellow boxes. Input profit to calculate an offer price.…" at bounding box center [426, 224] width 853 height 331
click at [297, 160] on input "20 %" at bounding box center [285, 155] width 66 height 12
type input "10 %"
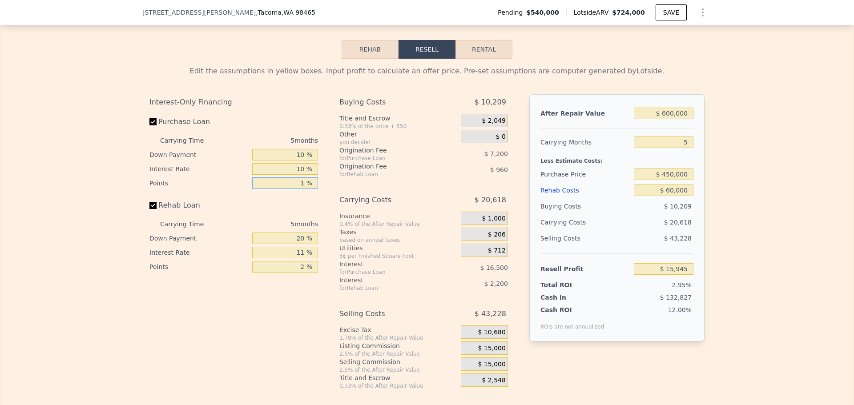
type input "1 %"
type input "$ 18,720"
type input "10 %"
type input "$ 18,550"
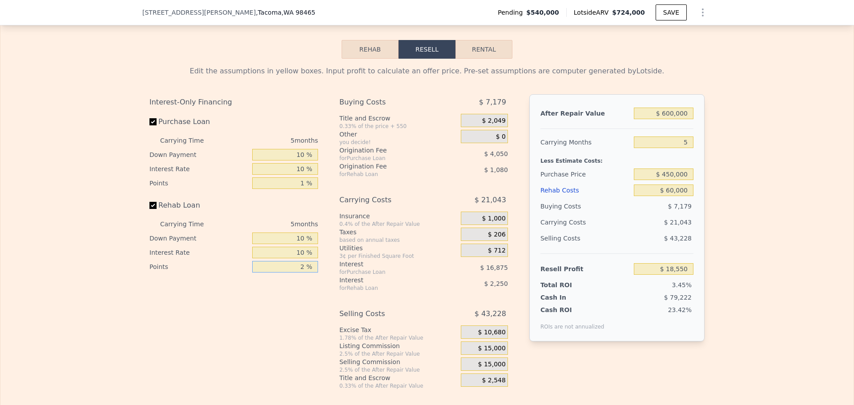
type input "1 %"
type input "$ 19,090"
type input "1 %"
drag, startPoint x: 667, startPoint y: 184, endPoint x: 672, endPoint y: 184, distance: 4.9
click at [672, 180] on input "$ 450,000" at bounding box center [663, 174] width 60 height 12
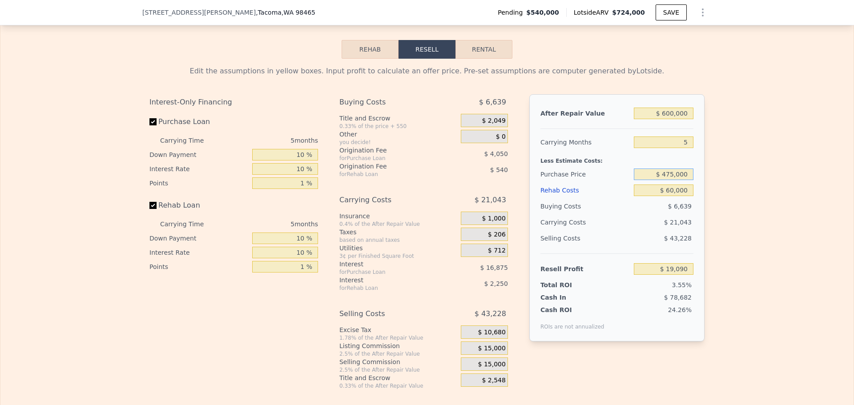
type input "$ 475,000"
click at [771, 172] on div "Edit the assumptions in yellow boxes. Input profit to calculate an offer price.…" at bounding box center [426, 224] width 853 height 331
type input "-$ 7,158"
click at [485, 353] on span "$ 15,000" at bounding box center [492, 349] width 28 height 8
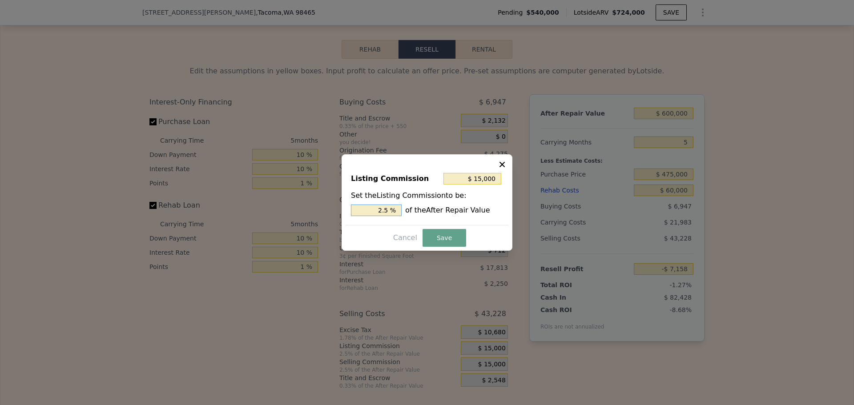
drag, startPoint x: 384, startPoint y: 209, endPoint x: 391, endPoint y: 207, distance: 7.5
click at [391, 207] on input "2.5 %" at bounding box center [376, 210] width 51 height 12
type input "$ 12,000"
type input "2 %"
click at [447, 234] on button "Save" at bounding box center [444, 238] width 44 height 18
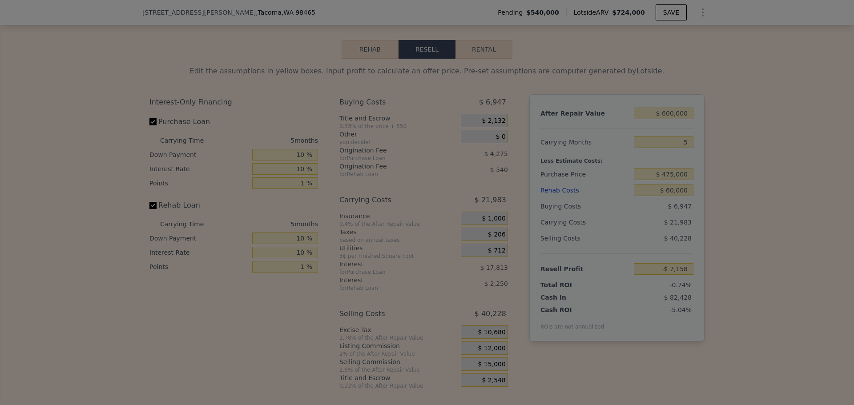
type input "-$ 4,158"
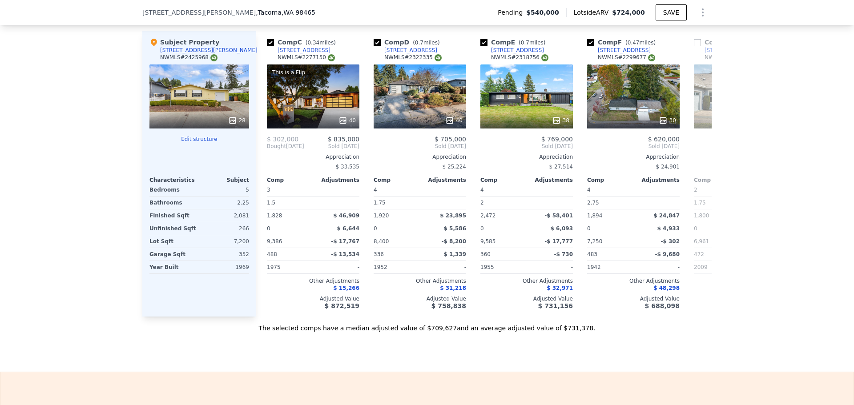
scroll to position [934, 0]
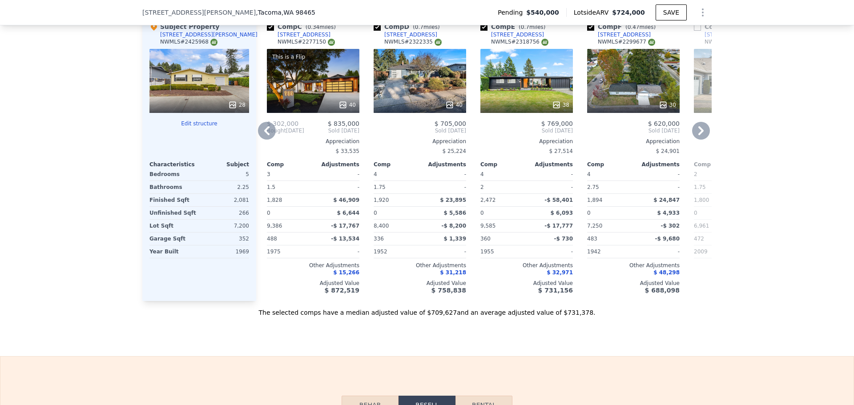
click at [265, 136] on icon at bounding box center [267, 131] width 18 height 18
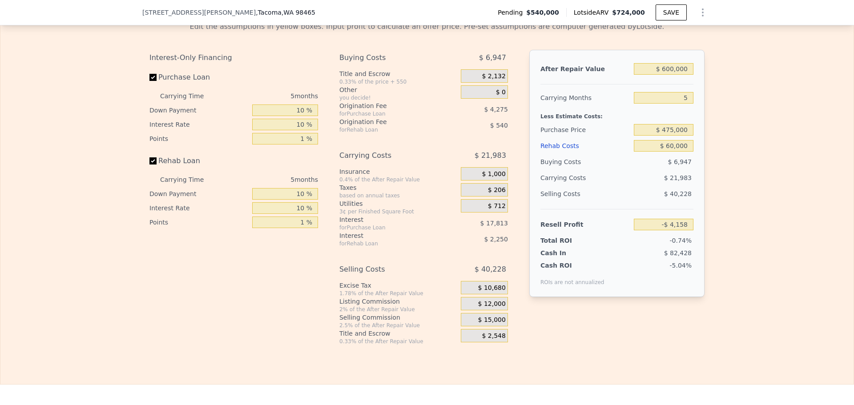
scroll to position [1289, 0]
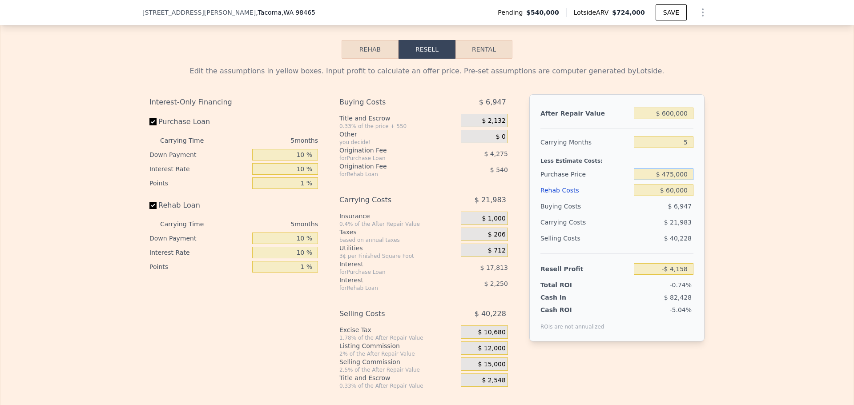
click at [671, 180] on input "$ 475,000" at bounding box center [663, 174] width 60 height 12
click at [714, 183] on div "Edit the assumptions in yellow boxes. Input profit to calculate an offer price.…" at bounding box center [426, 224] width 853 height 331
drag, startPoint x: 666, startPoint y: 186, endPoint x: 674, endPoint y: 186, distance: 7.1
click at [674, 180] on input "$ 475,000" at bounding box center [663, 174] width 60 height 12
type input "$ 400,000"
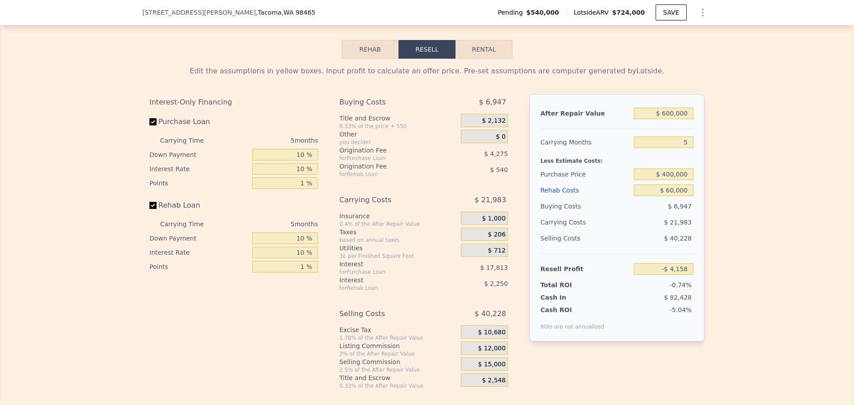
click at [745, 184] on div "Edit the assumptions in yellow boxes. Input profit to calculate an offer price.…" at bounding box center [426, 224] width 853 height 331
type input "$ 74,582"
drag, startPoint x: 665, startPoint y: 186, endPoint x: 671, endPoint y: 185, distance: 6.7
click at [671, 180] on input "$ 400,000" at bounding box center [663, 174] width 60 height 12
type input "$ 425,000"
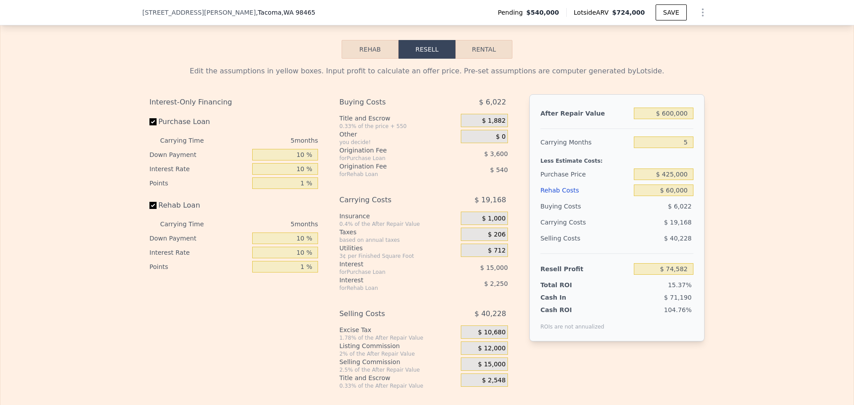
click at [762, 172] on div "Edit the assumptions in yellow boxes. Input profit to calculate an offer price.…" at bounding box center [426, 224] width 853 height 331
type input "$ 48,334"
type input "$ 724,000"
type input "$ 0"
type input "$ 99,039"
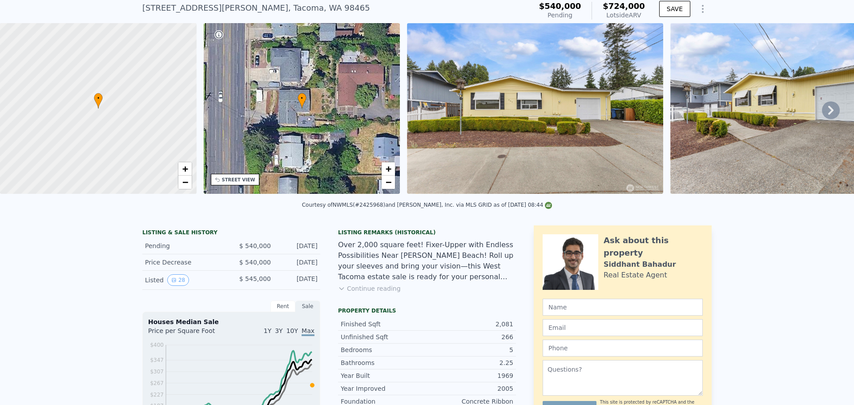
scroll to position [3, 0]
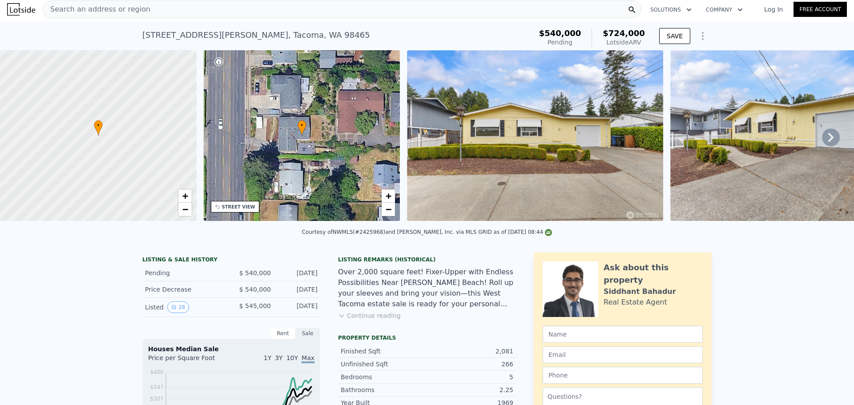
click at [152, 6] on div "Search an address or region" at bounding box center [342, 9] width 598 height 18
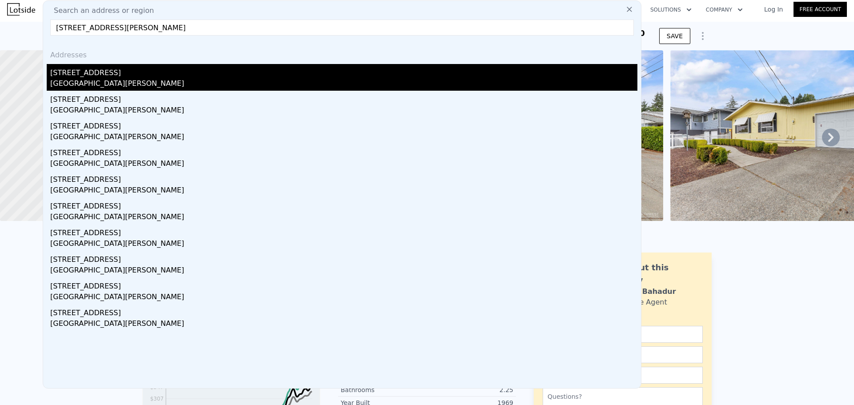
type input "[STREET_ADDRESS][PERSON_NAME]"
click at [201, 73] on div "[STREET_ADDRESS]" at bounding box center [343, 71] width 587 height 14
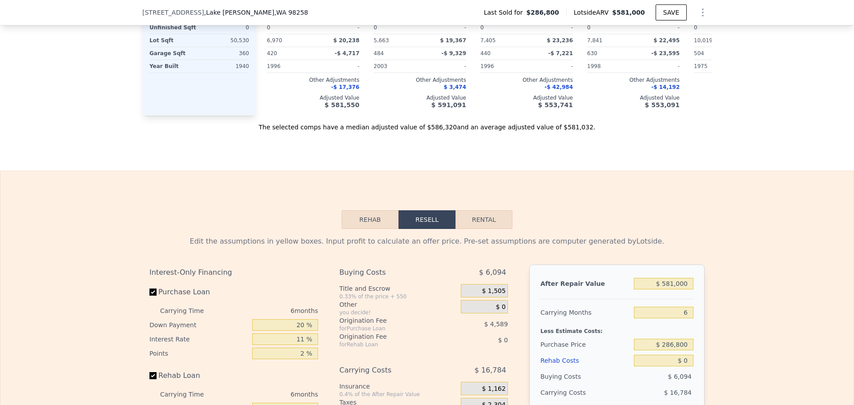
scroll to position [1245, 0]
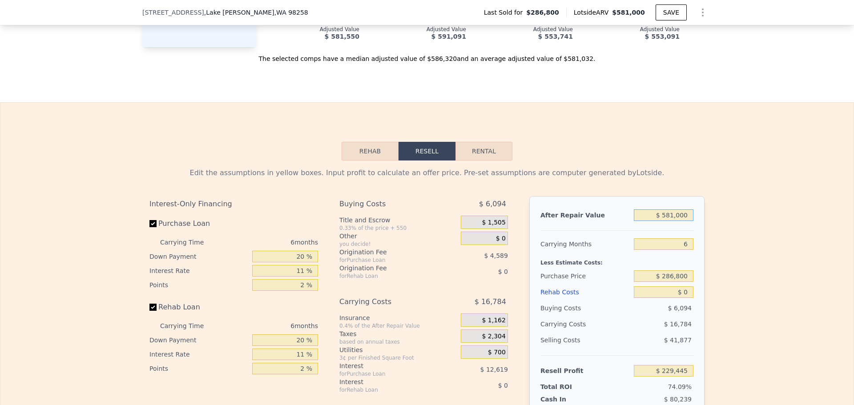
click at [678, 221] on input "$ 581,000" at bounding box center [663, 215] width 60 height 12
type input "$ 650,000"
type input "$ 293,399"
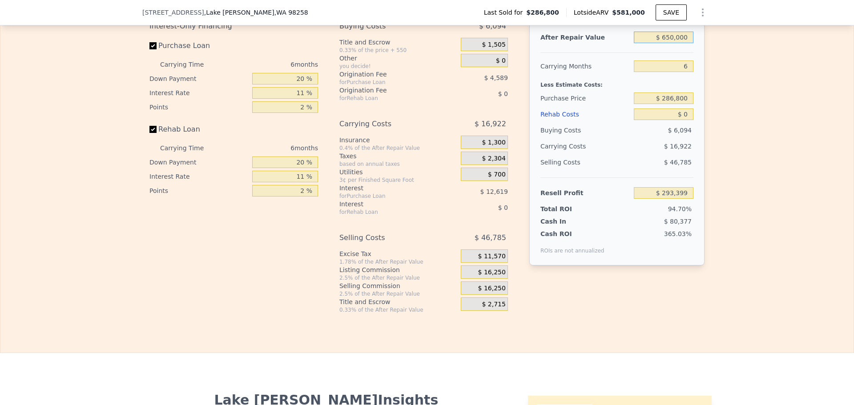
type input "$ 650,000"
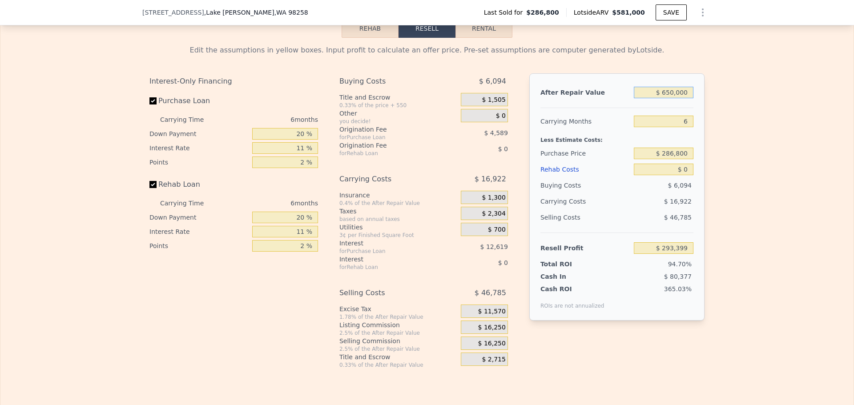
scroll to position [1378, 0]
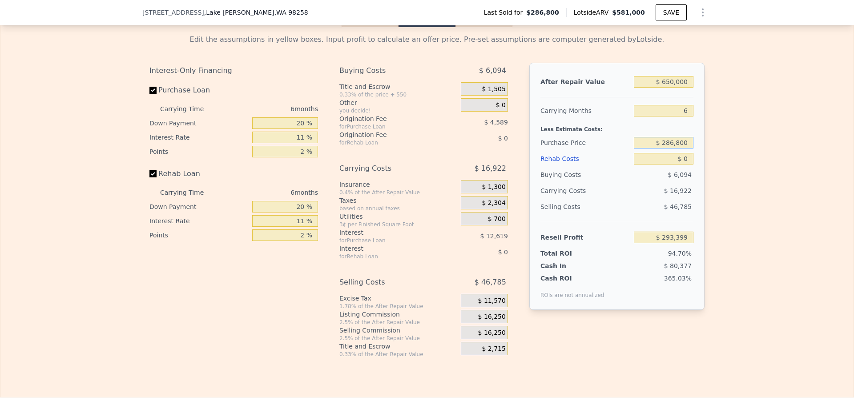
click at [670, 146] on input "$ 286,800" at bounding box center [663, 143] width 60 height 12
type input "$ 542,000"
click at [681, 164] on input "$ 0" at bounding box center [663, 159] width 60 height 12
type input "$ 22,034"
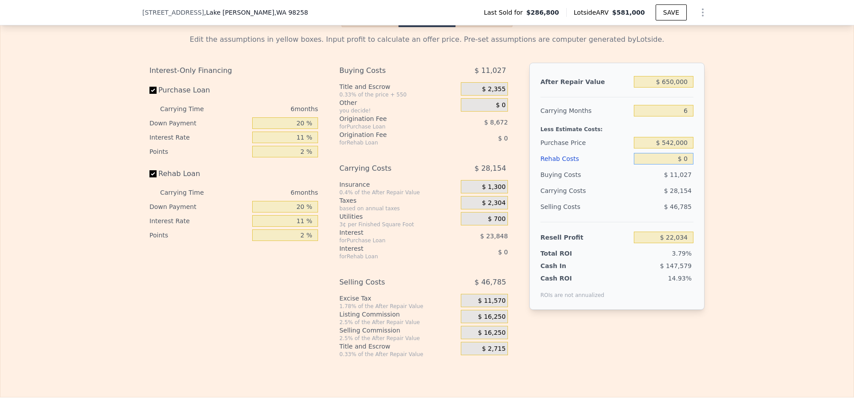
click at [684, 163] on input "$ 0" at bounding box center [663, 159] width 60 height 12
click at [301, 126] on input "20 %" at bounding box center [285, 123] width 66 height 12
click at [300, 125] on input "20 %" at bounding box center [285, 123] width 66 height 12
type input "10 %"
type input "$ 0"
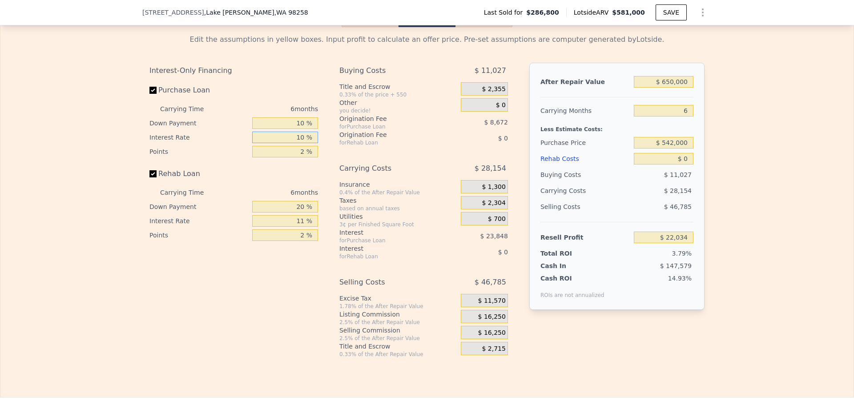
type input "10 %"
type input "1 %"
type input "$ 25,288"
type input "1 %"
type input "10 %"
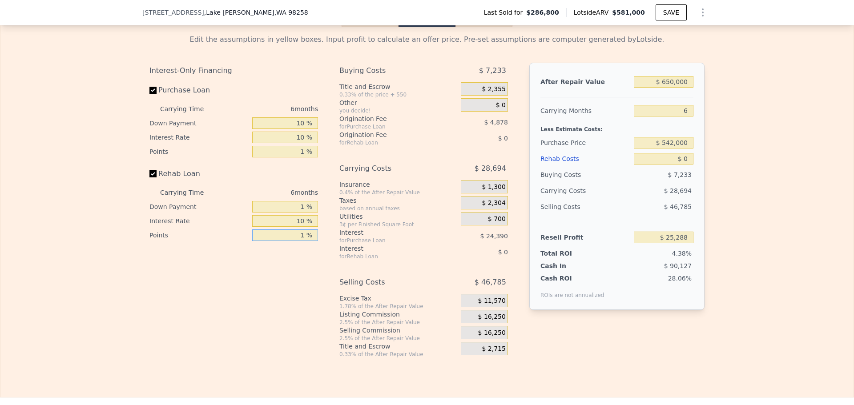
type input "1 %"
click at [304, 212] on input "1 %" at bounding box center [285, 207] width 66 height 12
type input "10 %"
click at [493, 321] on span "$ 16,250" at bounding box center [492, 317] width 28 height 8
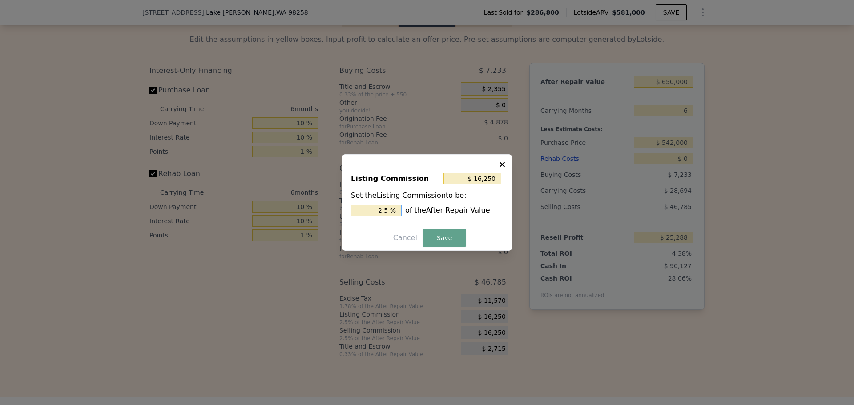
drag, startPoint x: 383, startPoint y: 207, endPoint x: 398, endPoint y: 210, distance: 15.4
click at [395, 207] on input "2.5 %" at bounding box center [376, 210] width 51 height 12
type input "$ 13,000"
type input "2 %"
click at [435, 241] on button "Save" at bounding box center [444, 238] width 44 height 18
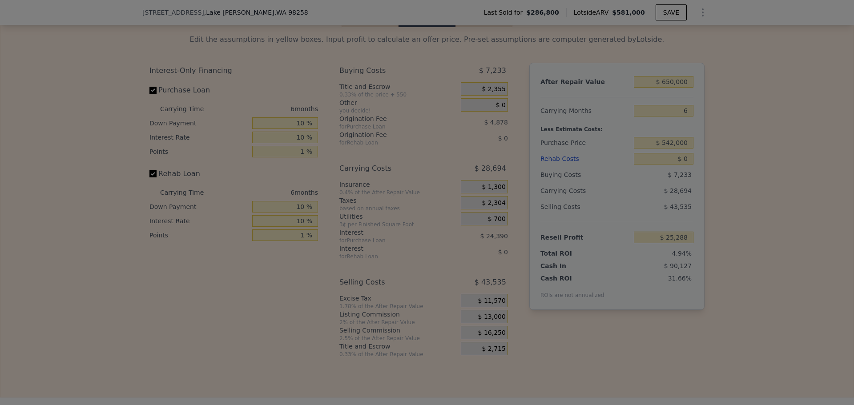
type input "$ 28,538"
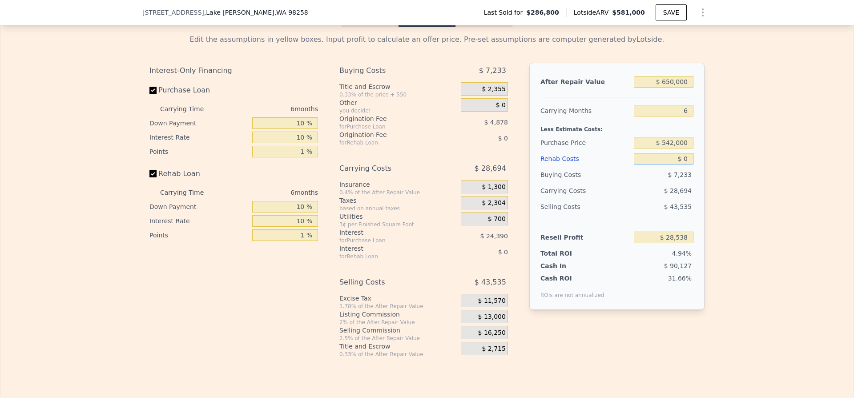
drag, startPoint x: 682, startPoint y: 164, endPoint x: 640, endPoint y: 158, distance: 42.6
click at [657, 157] on input "$ 0" at bounding box center [663, 159] width 60 height 12
type input "$ 5"
type input "$ 28,533"
type input "$ 50"
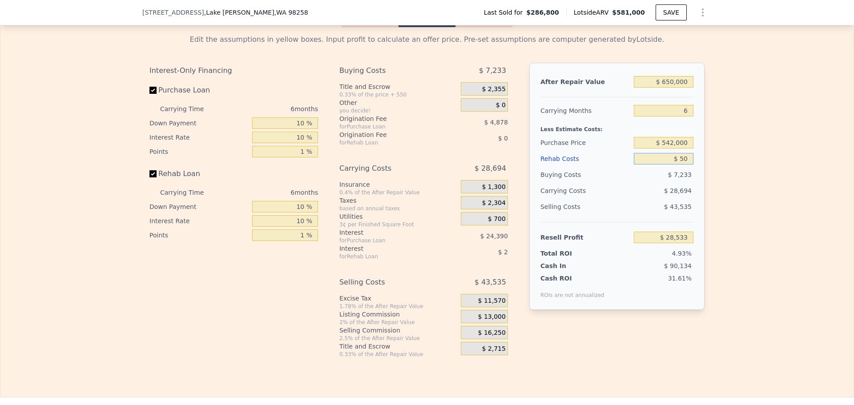
type input "$ 28,488"
type input "$ 50,000"
type input "-$ 24,162"
type input "$ 50,000"
click at [676, 116] on input "6" at bounding box center [663, 111] width 60 height 12
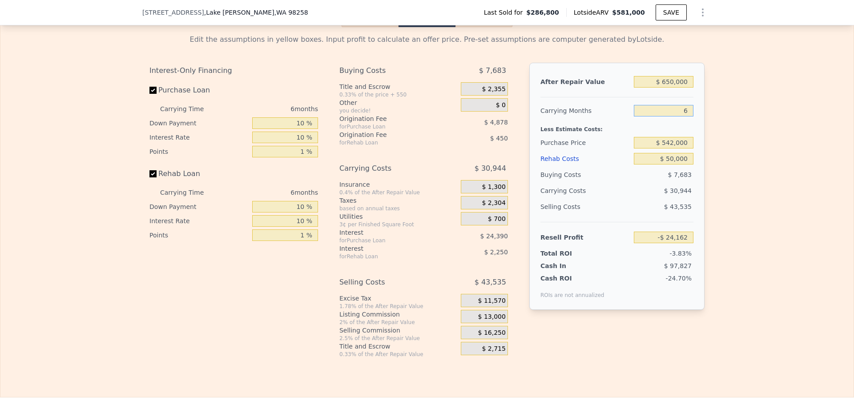
drag, startPoint x: 684, startPoint y: 112, endPoint x: 664, endPoint y: 114, distance: 20.1
click at [665, 114] on input "6" at bounding box center [663, 111] width 60 height 12
type input "4"
type input "-$ 13,847"
type input "4"
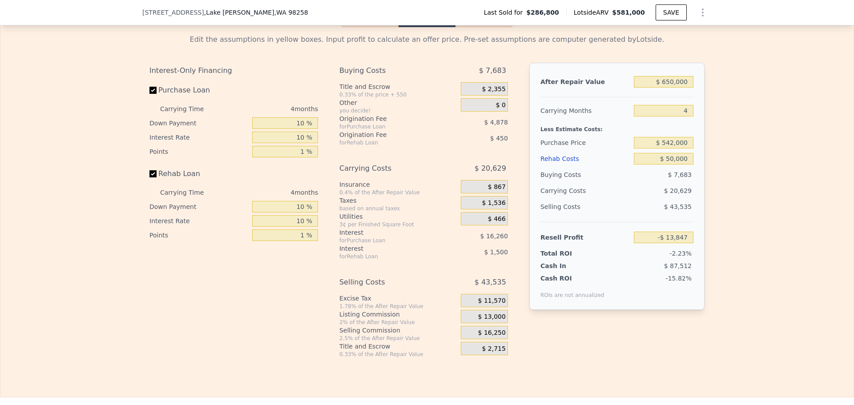
click at [735, 85] on div "Edit the assumptions in yellow boxes. Input profit to calculate an offer price.…" at bounding box center [426, 192] width 853 height 331
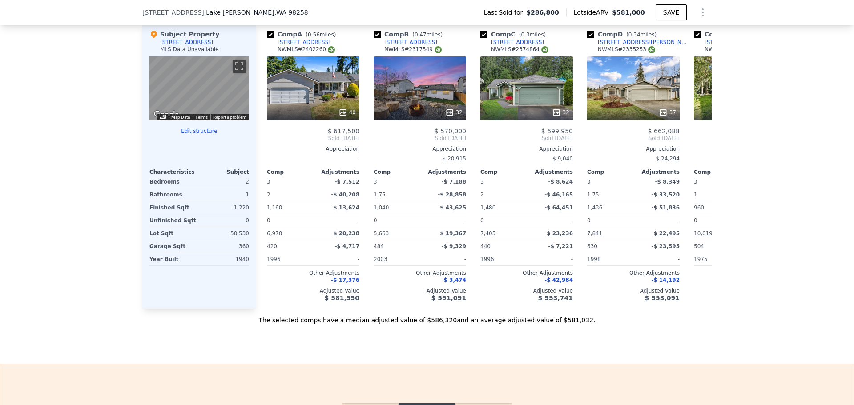
scroll to position [845, 0]
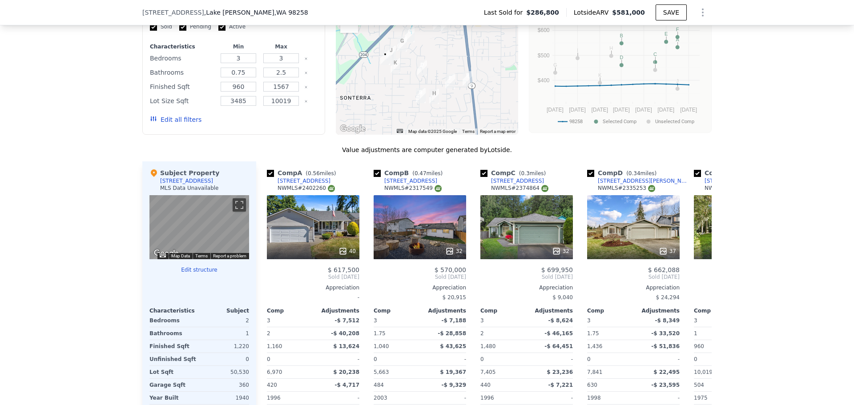
type input "$ 581,000"
type input "6"
type input "$ 0"
type input "$ 229,445"
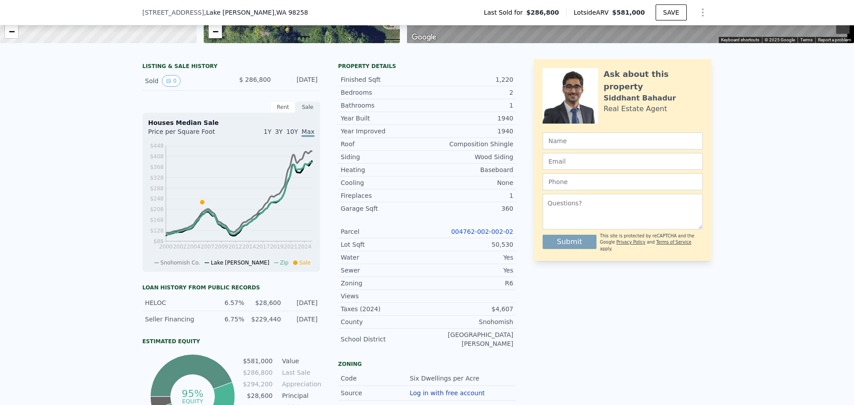
scroll to position [0, 0]
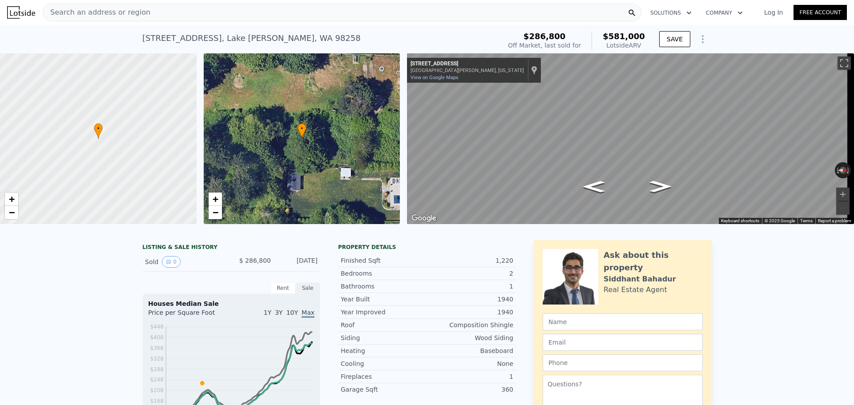
click at [109, 9] on span "Search an address or region" at bounding box center [96, 12] width 107 height 11
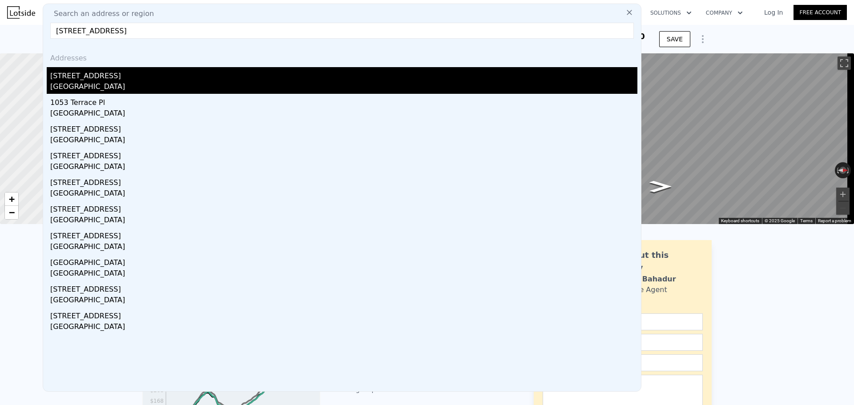
type input "[STREET_ADDRESS]"
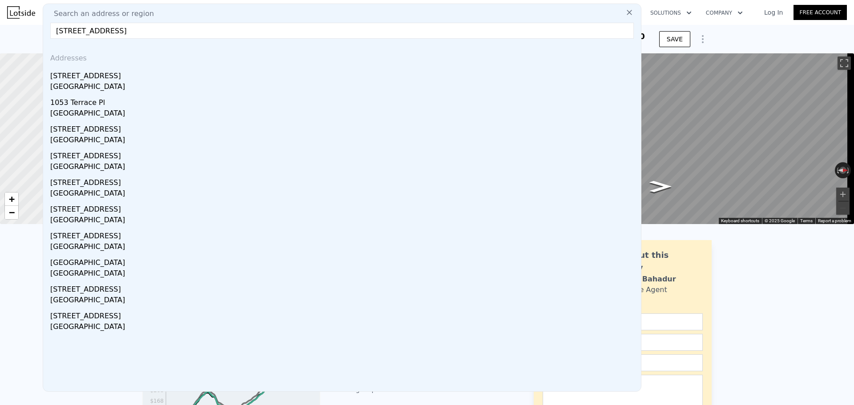
drag, startPoint x: 132, startPoint y: 78, endPoint x: 277, endPoint y: 49, distance: 147.9
click at [132, 78] on div "[STREET_ADDRESS]" at bounding box center [343, 74] width 587 height 14
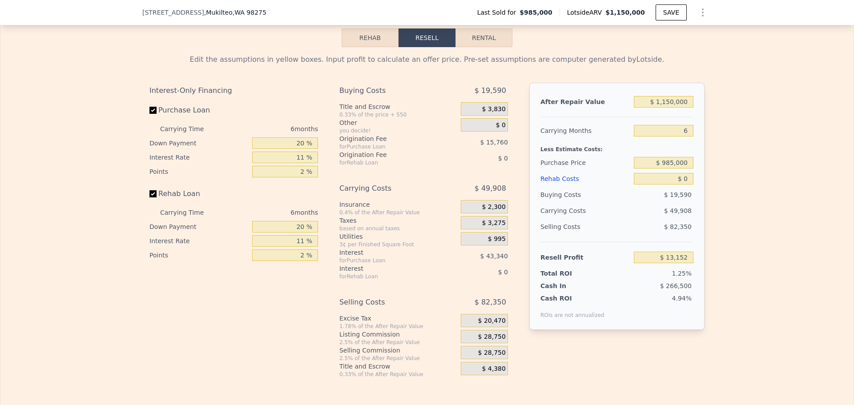
scroll to position [1375, 0]
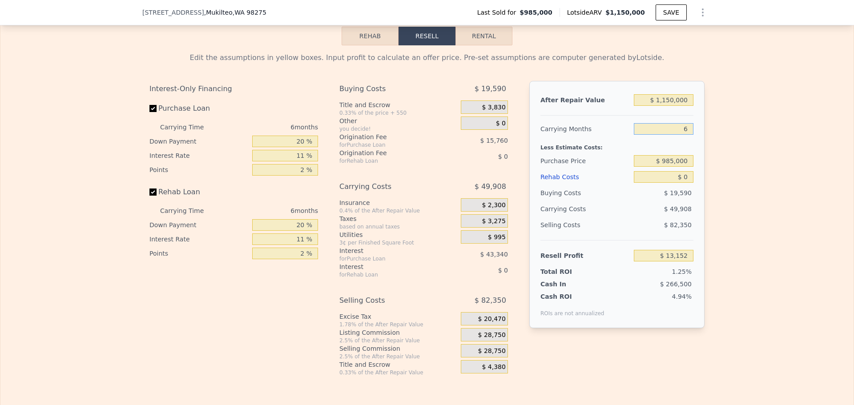
drag, startPoint x: 687, startPoint y: 142, endPoint x: 660, endPoint y: 137, distance: 28.0
click at [662, 135] on input "6" at bounding box center [663, 129] width 60 height 12
type input "4"
type input "$ 29,789"
type input "4"
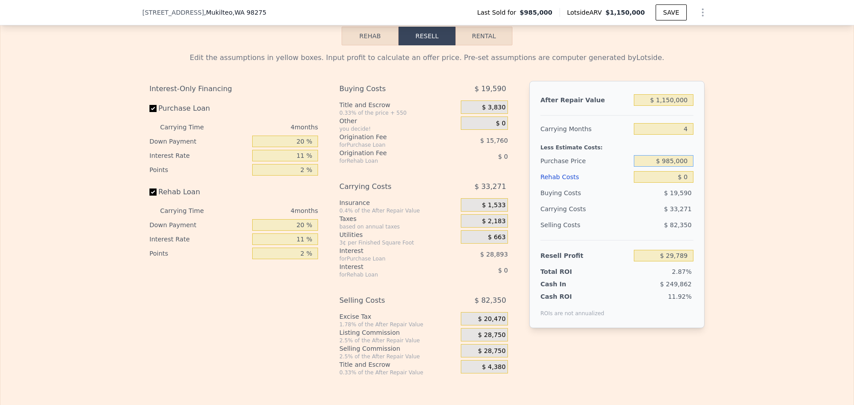
click at [679, 167] on input "$ 985,000" at bounding box center [663, 161] width 60 height 12
click at [702, 158] on div "Edit the assumptions in yellow boxes. Input profit to calculate an offer price.…" at bounding box center [426, 210] width 569 height 331
drag, startPoint x: 666, startPoint y: 172, endPoint x: 670, endPoint y: 172, distance: 4.5
click at [670, 167] on input "$ 985,000" at bounding box center [663, 161] width 60 height 12
type input "$ 955,000"
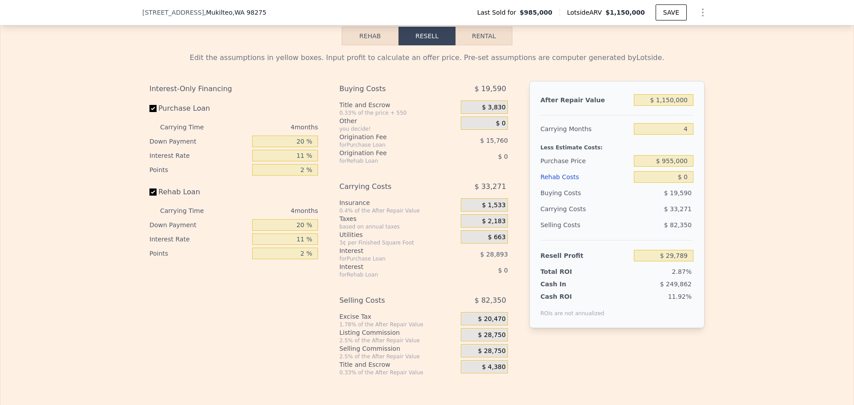
click at [776, 164] on div "Edit the assumptions in yellow boxes. Input profit to calculate an offer price.…" at bounding box center [426, 210] width 853 height 331
type input "$ 61,249"
drag, startPoint x: 664, startPoint y: 173, endPoint x: 670, endPoint y: 172, distance: 6.3
click at [670, 167] on input "$ 955,000" at bounding box center [663, 161] width 60 height 12
type input "$ 905,000"
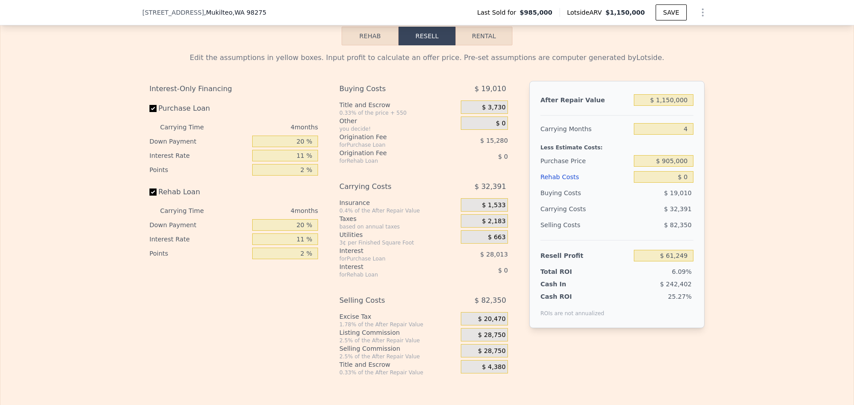
click at [793, 156] on div "Edit the assumptions in yellow boxes. Input profit to calculate an offer price.…" at bounding box center [426, 210] width 853 height 331
type input "$ 113,679"
drag, startPoint x: 669, startPoint y: 172, endPoint x: 674, endPoint y: 171, distance: 4.6
click at [674, 167] on input "$ 905,000" at bounding box center [663, 161] width 60 height 12
type input "$ 900,000"
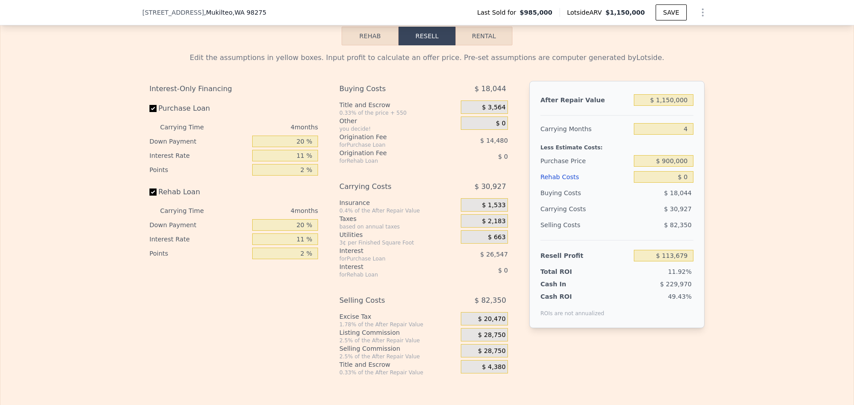
click at [707, 164] on div "Edit the assumptions in yellow boxes. Input profit to calculate an offer price.…" at bounding box center [426, 210] width 569 height 331
type input "$ 118,924"
drag, startPoint x: 685, startPoint y: 186, endPoint x: 678, endPoint y: 186, distance: 6.7
click at [682, 183] on input "$ 0" at bounding box center [663, 177] width 60 height 12
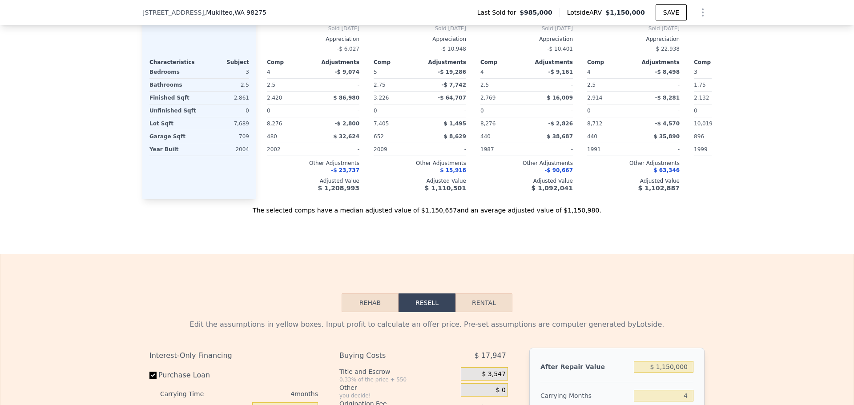
scroll to position [1331, 0]
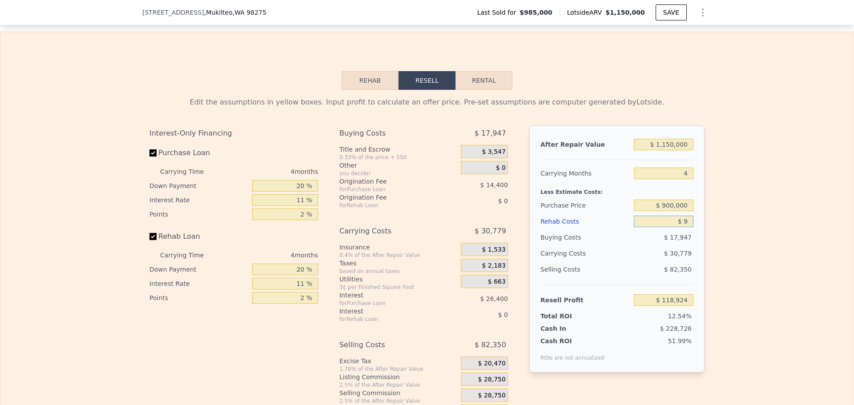
type input "$ 90"
type input "$ 118,829"
type input "$ 90,000"
type input "$ 24,844"
type input "$ 90,000"
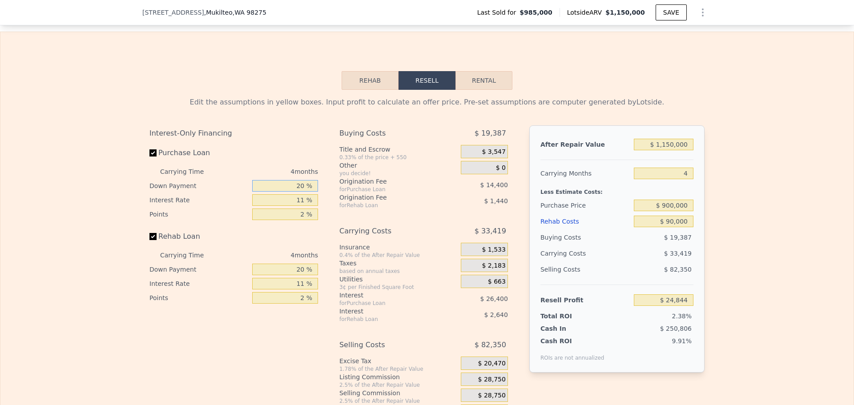
click at [299, 192] on input "20 %" at bounding box center [285, 186] width 66 height 12
type input "10 %"
type input "1 %"
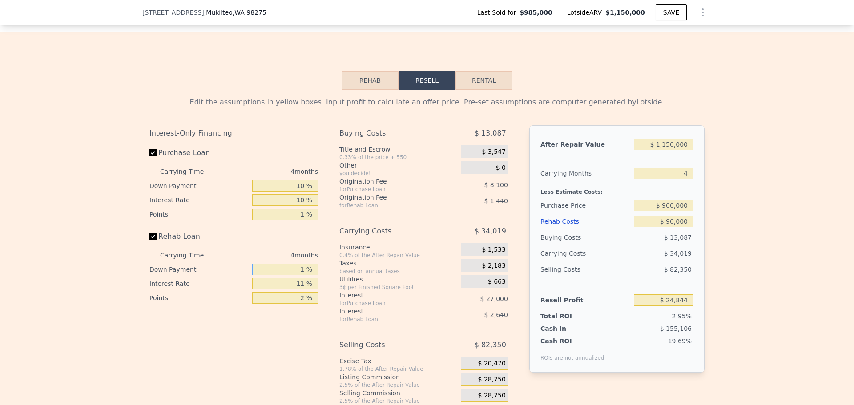
type input "10 %"
type input "$ 30,544"
type input "10 %"
type input "1 %"
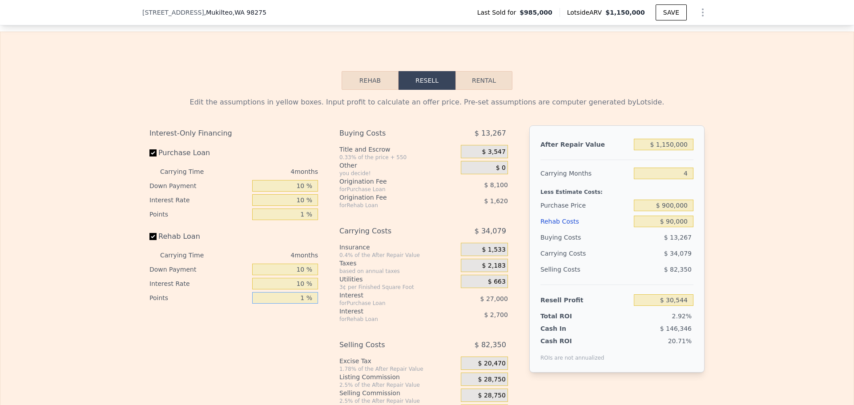
type input "$ 31,114"
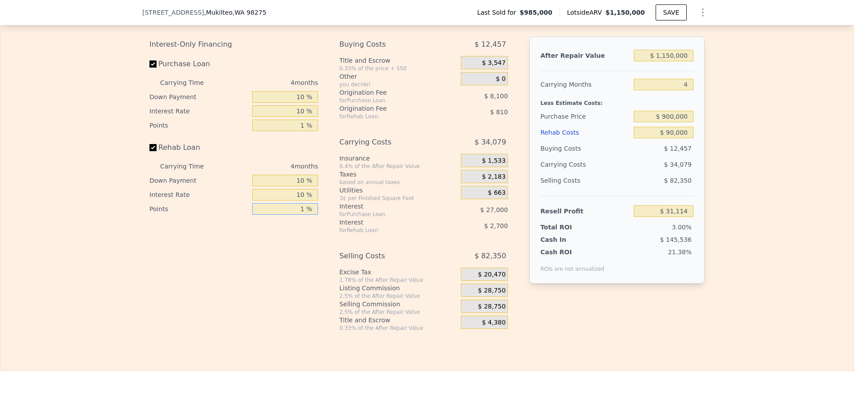
type input "1 %"
click at [488, 295] on span "$ 28,750" at bounding box center [492, 291] width 28 height 8
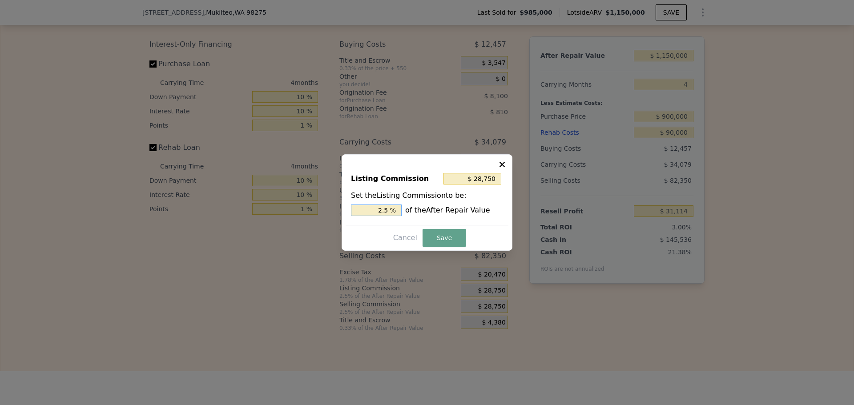
drag, startPoint x: 383, startPoint y: 208, endPoint x: 393, endPoint y: 208, distance: 9.8
click at [393, 208] on input "2.5 %" at bounding box center [376, 210] width 51 height 12
type input "$ 23,000"
type input "2 %"
click at [441, 230] on button "Save" at bounding box center [444, 238] width 44 height 18
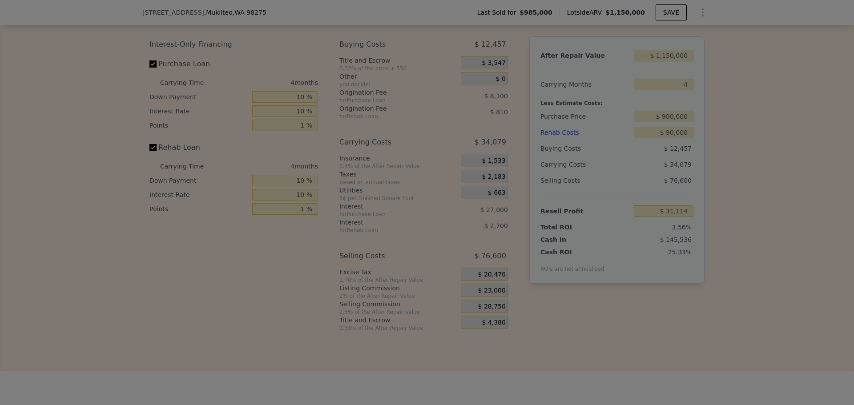
type input "$ 36,864"
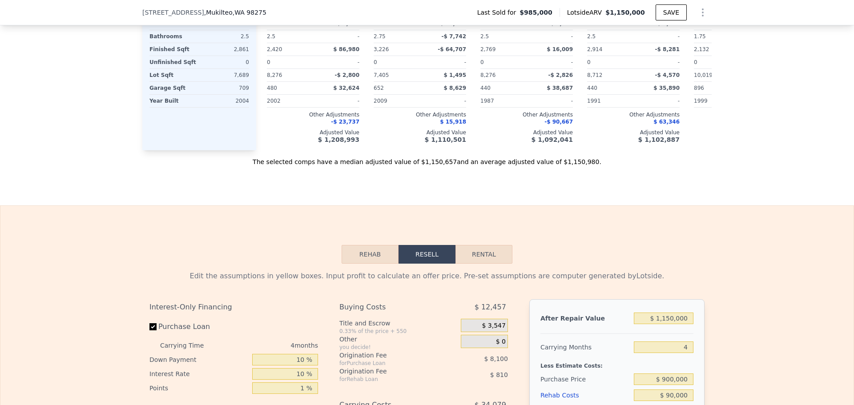
scroll to position [1375, 0]
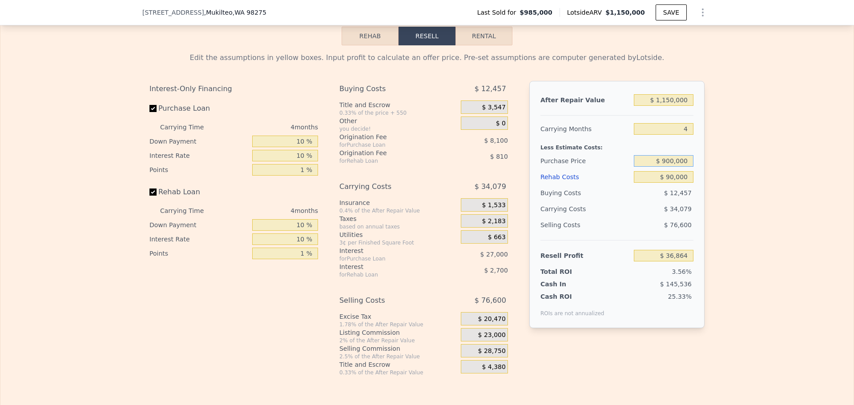
drag, startPoint x: 662, startPoint y: 172, endPoint x: 669, endPoint y: 171, distance: 7.1
click at [669, 167] on input "$ 900,000" at bounding box center [663, 161] width 60 height 12
type input "$ 880,000"
click at [754, 164] on div "Edit the assumptions in yellow boxes. Input profit to calculate an offer price.…" at bounding box center [426, 210] width 853 height 331
type input "$ 57,711"
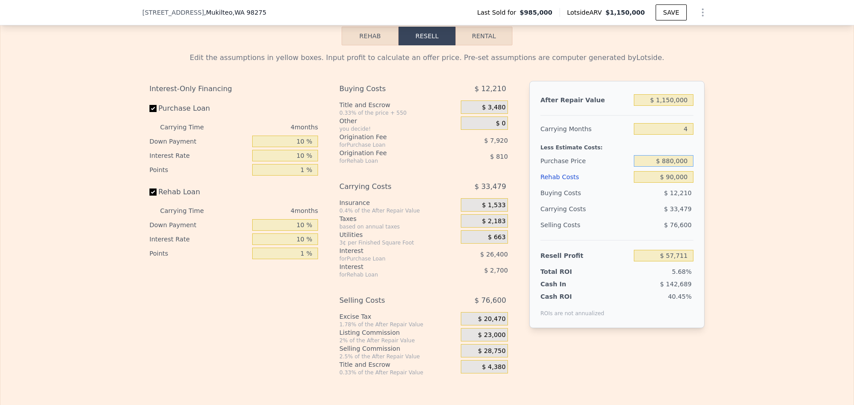
drag, startPoint x: 665, startPoint y: 173, endPoint x: 670, endPoint y: 172, distance: 5.1
click at [670, 167] on input "$ 880,000" at bounding box center [663, 161] width 60 height 12
type input "$ 850,000"
click at [732, 178] on div "Edit the assumptions in yellow boxes. Input profit to calculate an offer price.…" at bounding box center [426, 210] width 853 height 331
type input "$ 88,980"
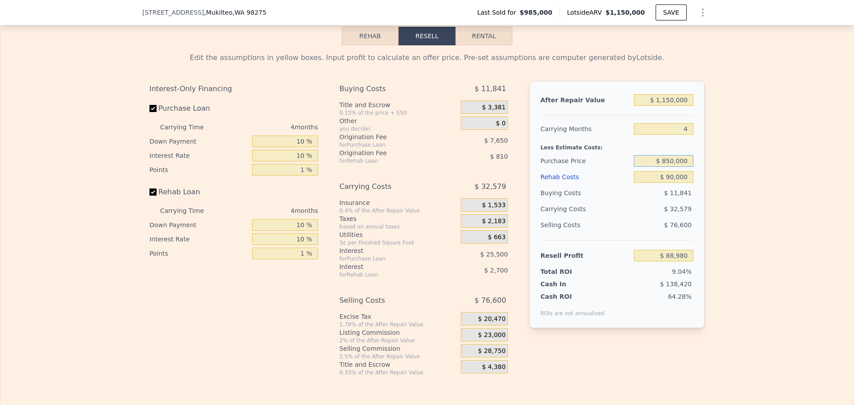
drag, startPoint x: 666, startPoint y: 172, endPoint x: 671, endPoint y: 172, distance: 4.9
click at [671, 167] on input "$ 850,000" at bounding box center [663, 161] width 60 height 12
type input "$ 840,000"
click at [722, 191] on div "Edit the assumptions in yellow boxes. Input profit to calculate an offer price.…" at bounding box center [426, 210] width 853 height 331
type input "$ 99,404"
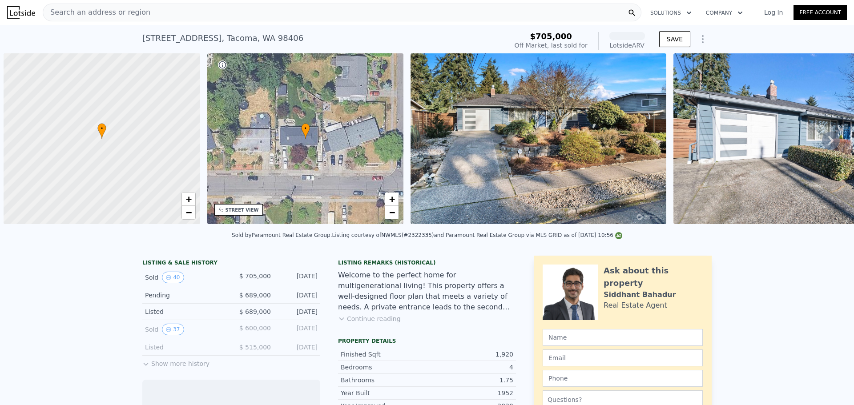
scroll to position [0, 4]
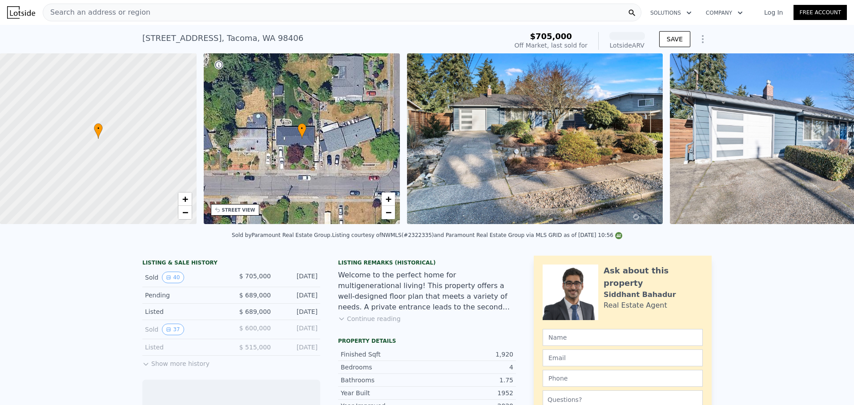
drag, startPoint x: 266, startPoint y: 35, endPoint x: 126, endPoint y: 31, distance: 140.5
click at [120, 30] on div "6835 N 11th St , Tacoma , WA 98406 Sold Feb 2025 for $705k (~ARV ) $705,000 Off…" at bounding box center [427, 39] width 854 height 28
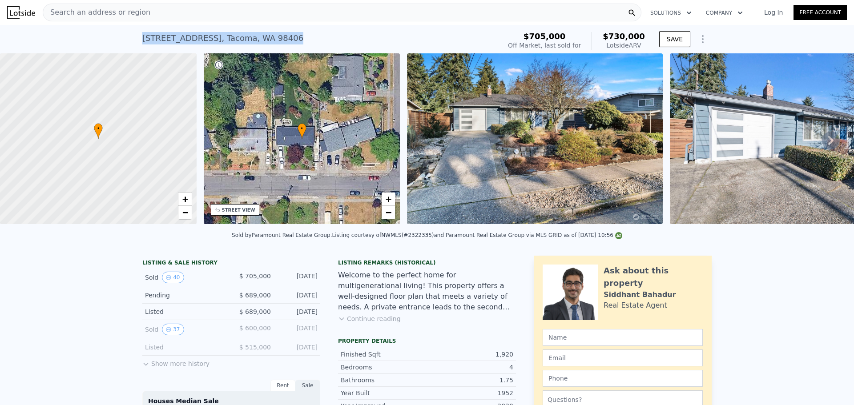
copy div "6835 N 11th St , Tacoma , WA 98406"
